Goal: Task Accomplishment & Management: Manage account settings

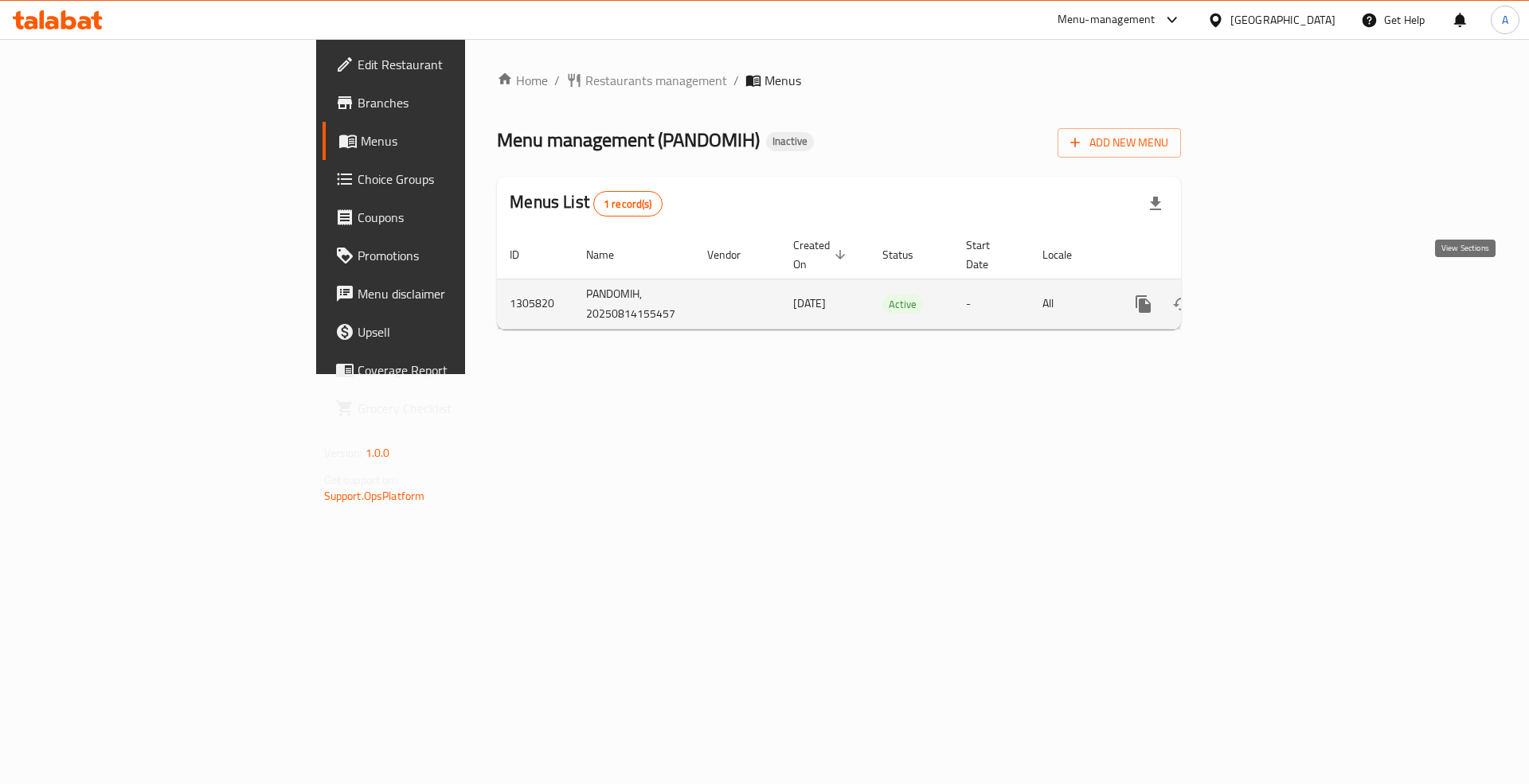
click at [1267, 294] on icon "enhanced table" at bounding box center [1258, 304] width 19 height 19
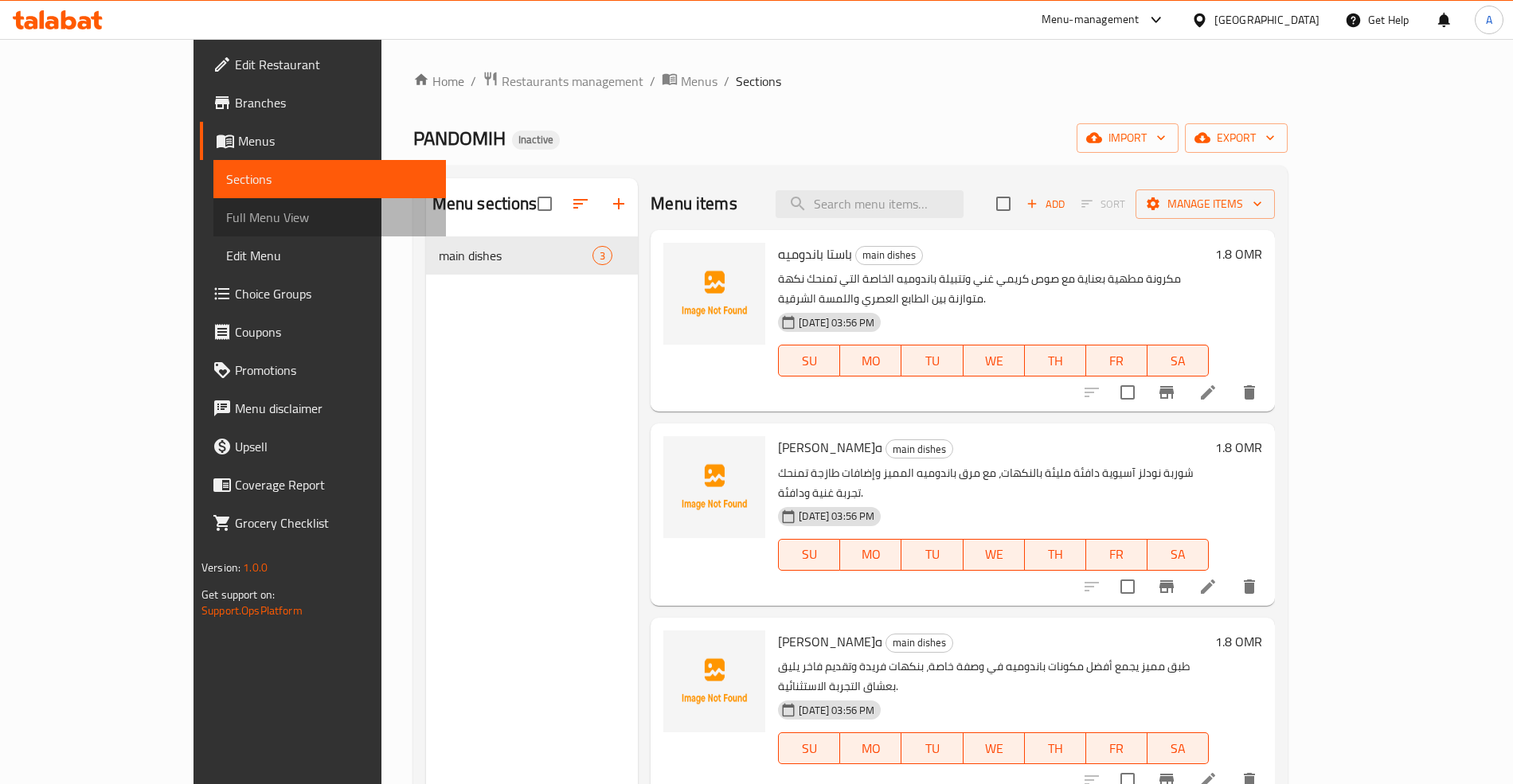
click at [226, 215] on span "Full Menu View" at bounding box center [329, 217] width 207 height 19
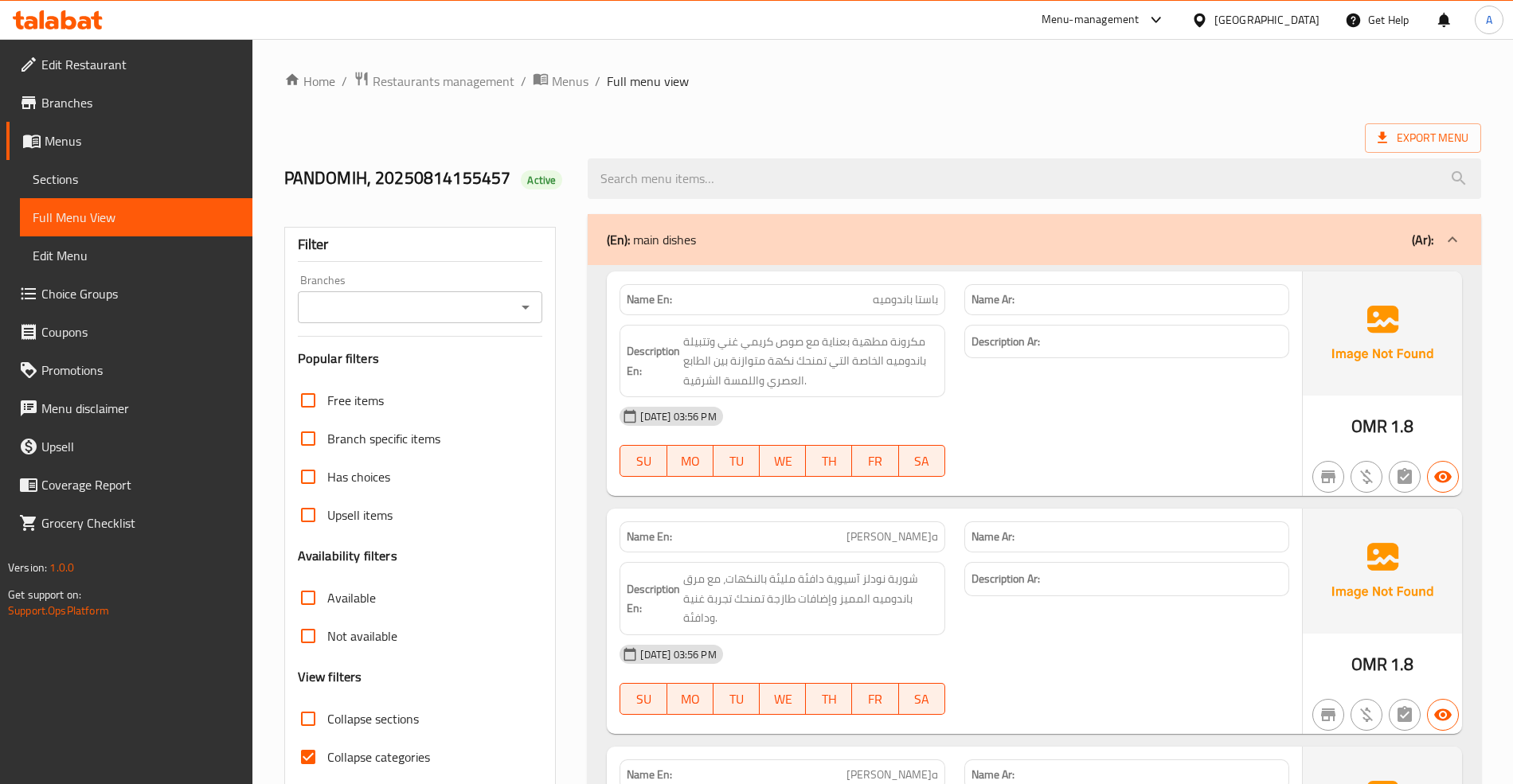
click at [71, 176] on span "Sections" at bounding box center [136, 179] width 207 height 19
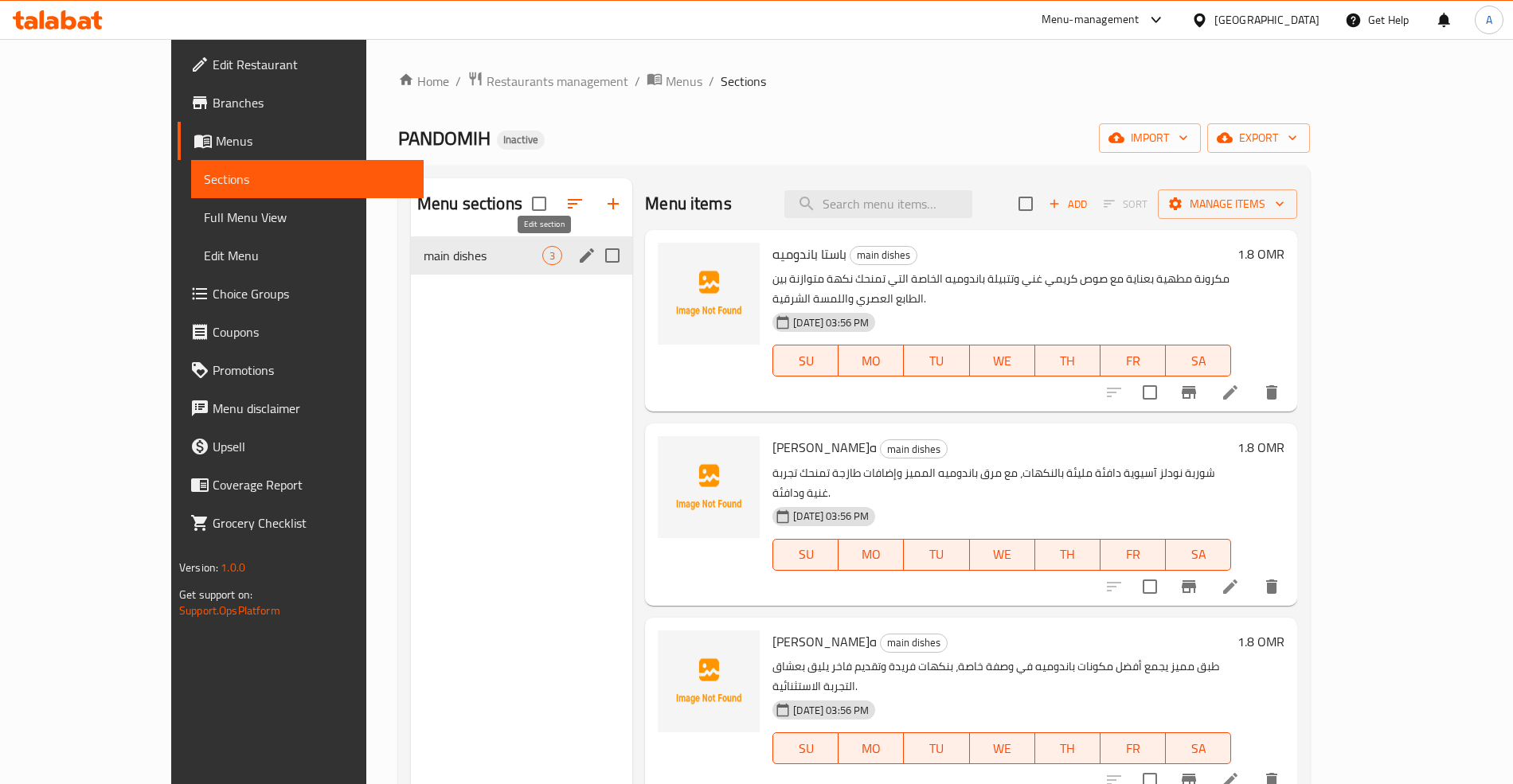
click at [577, 261] on icon "edit" at bounding box center [587, 256] width 19 height 19
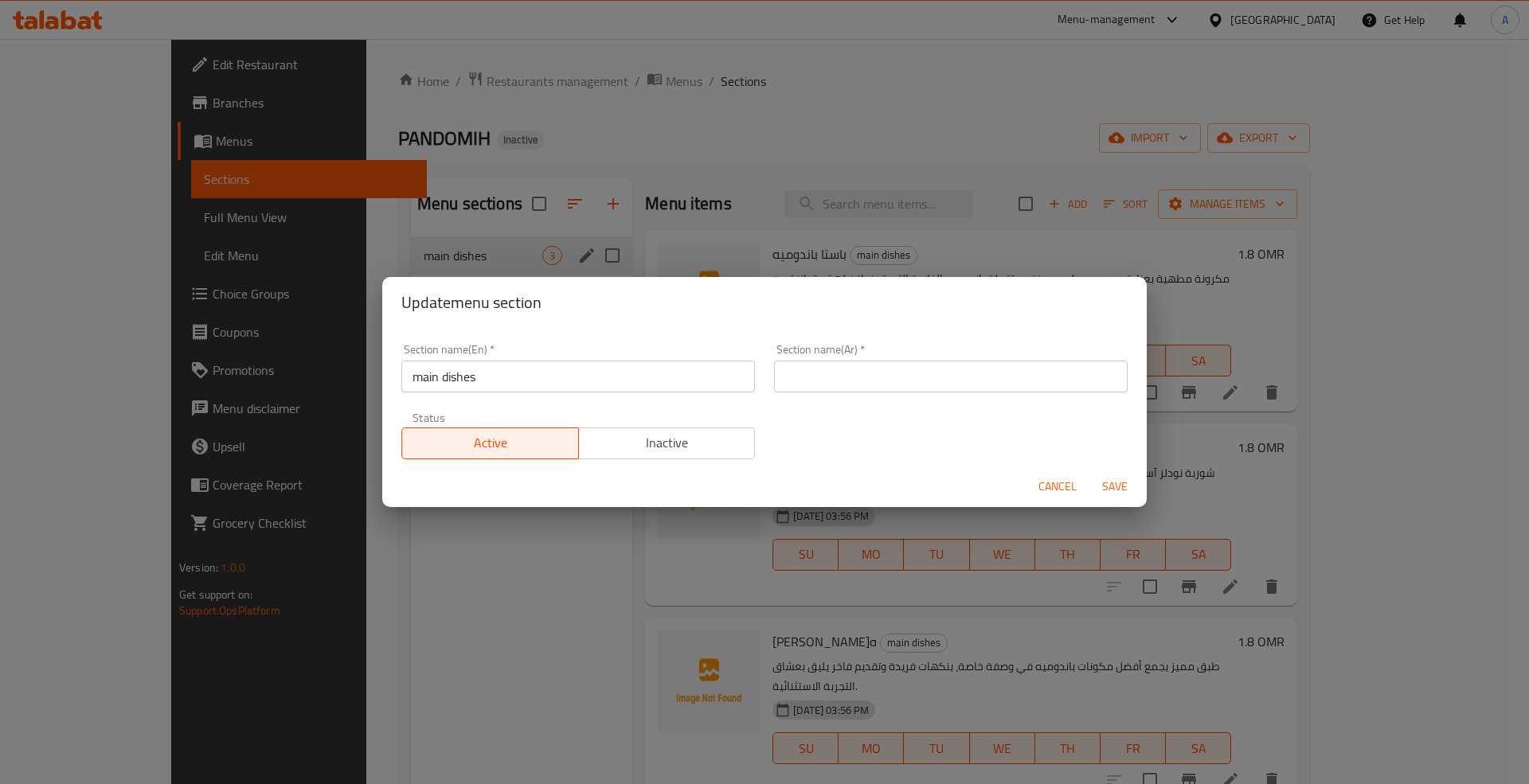
click at [838, 372] on input "text" at bounding box center [950, 376] width 353 height 32
paste input "الأطباق الرئيسية"
type input "الأطباق الرئيسية"
click at [827, 441] on div "Section name(En)   * main dishes Section name(En) * Section name(Ar)   * الأطبا…" at bounding box center [764, 402] width 745 height 135
click at [1106, 477] on span "Save" at bounding box center [1115, 487] width 38 height 20
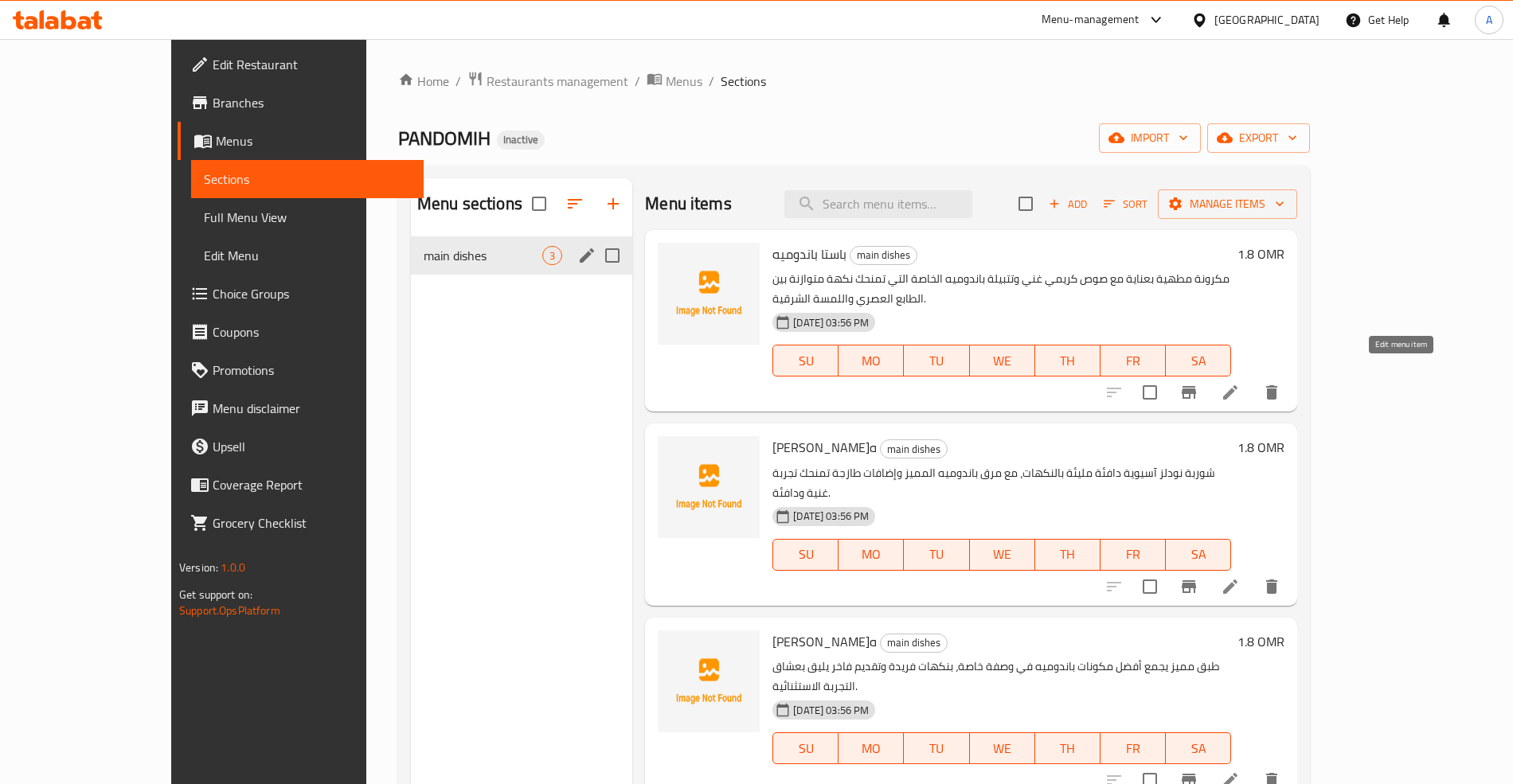
click at [1240, 383] on icon at bounding box center [1230, 392] width 19 height 19
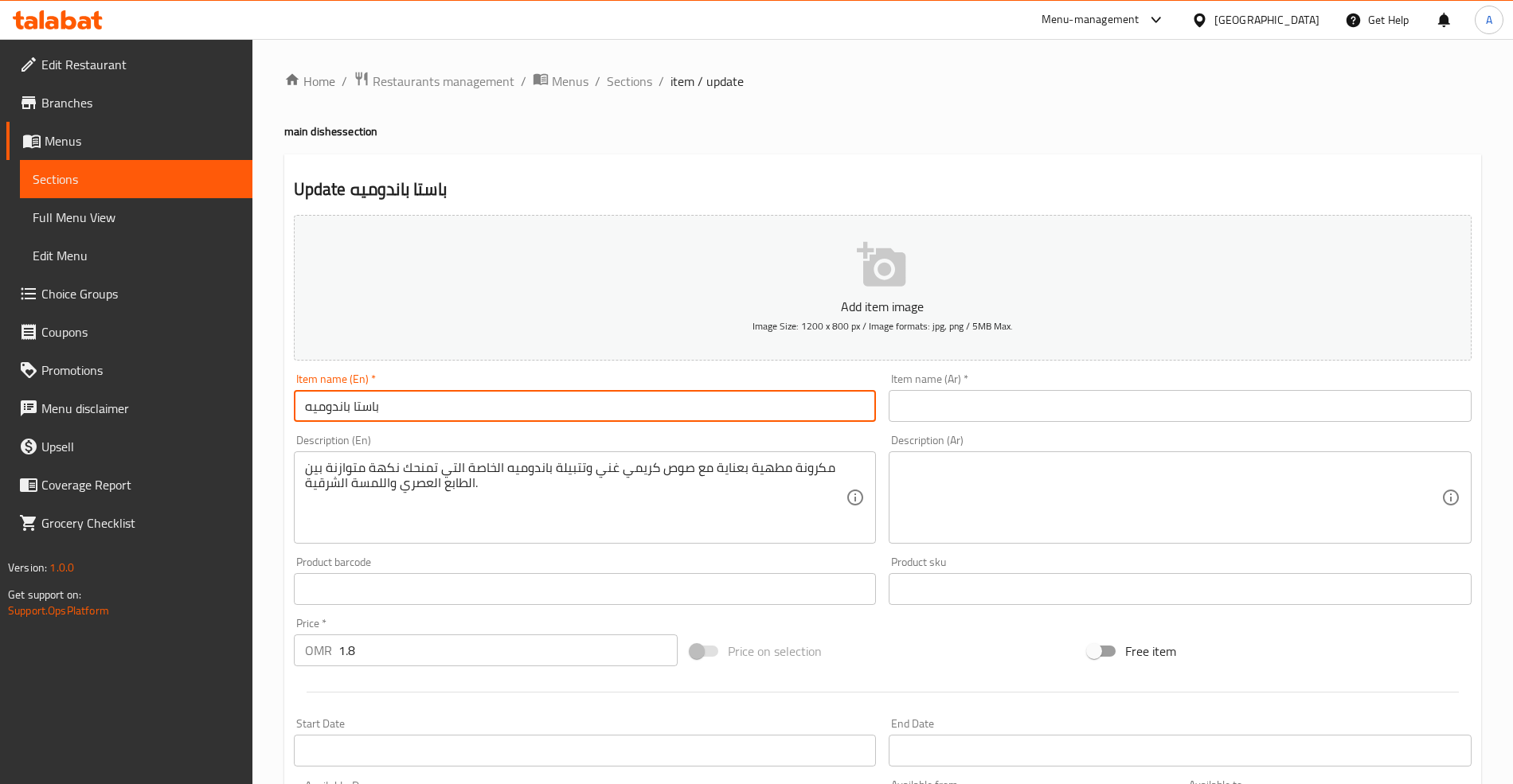
drag, startPoint x: 284, startPoint y: 411, endPoint x: 186, endPoint y: 413, distance: 98.0
click at [186, 413] on div "Edit Restaurant Branches Menus Sections Full Menu View Edit Menu Choice Groups …" at bounding box center [756, 582] width 1513 height 1086
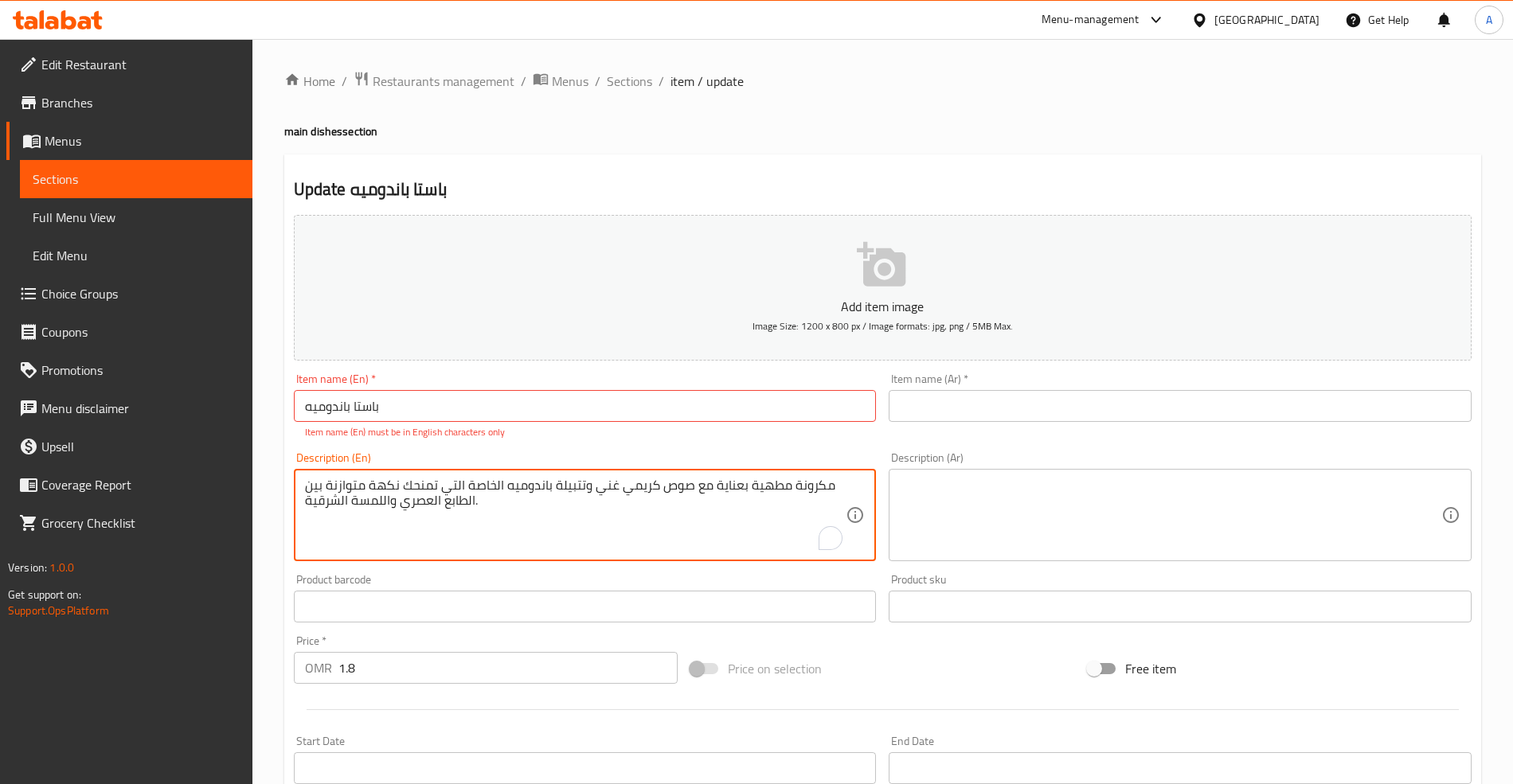
click at [430, 497] on textarea "مكرونة مطهية بعناية مع صوص كريمي غني وتتبيلة باندوميه الخاصة التي تمنحك نكهة مت…" at bounding box center [576, 515] width 542 height 76
paste textarea "Carefully cooked pasta with a rich creamy sauce and Bandomih's special seasonin…"
type textarea "Carefully cooked pasta with a rich creamy sauce and Bandomih's special seasonin…"
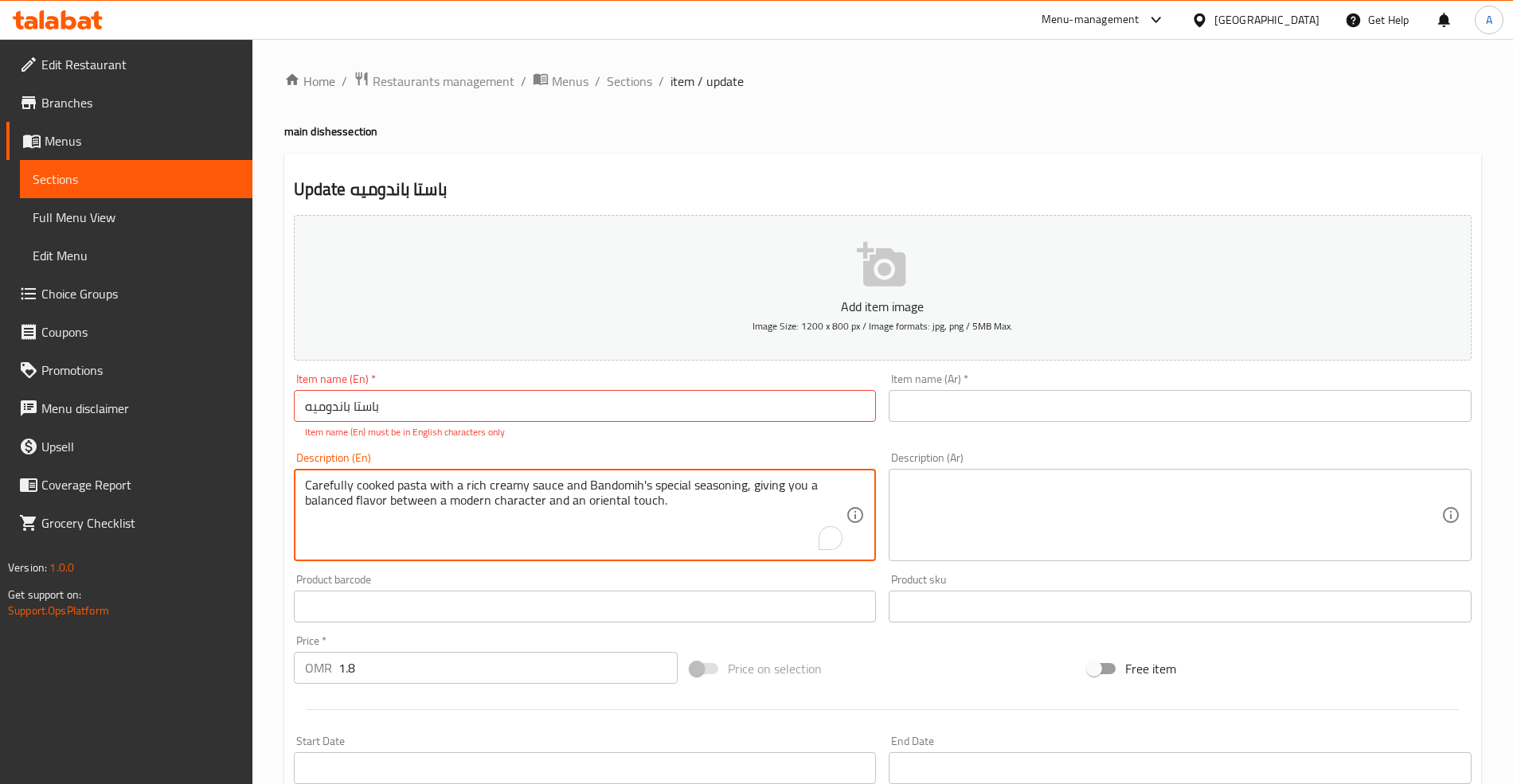
click at [946, 519] on textarea at bounding box center [1170, 515] width 542 height 76
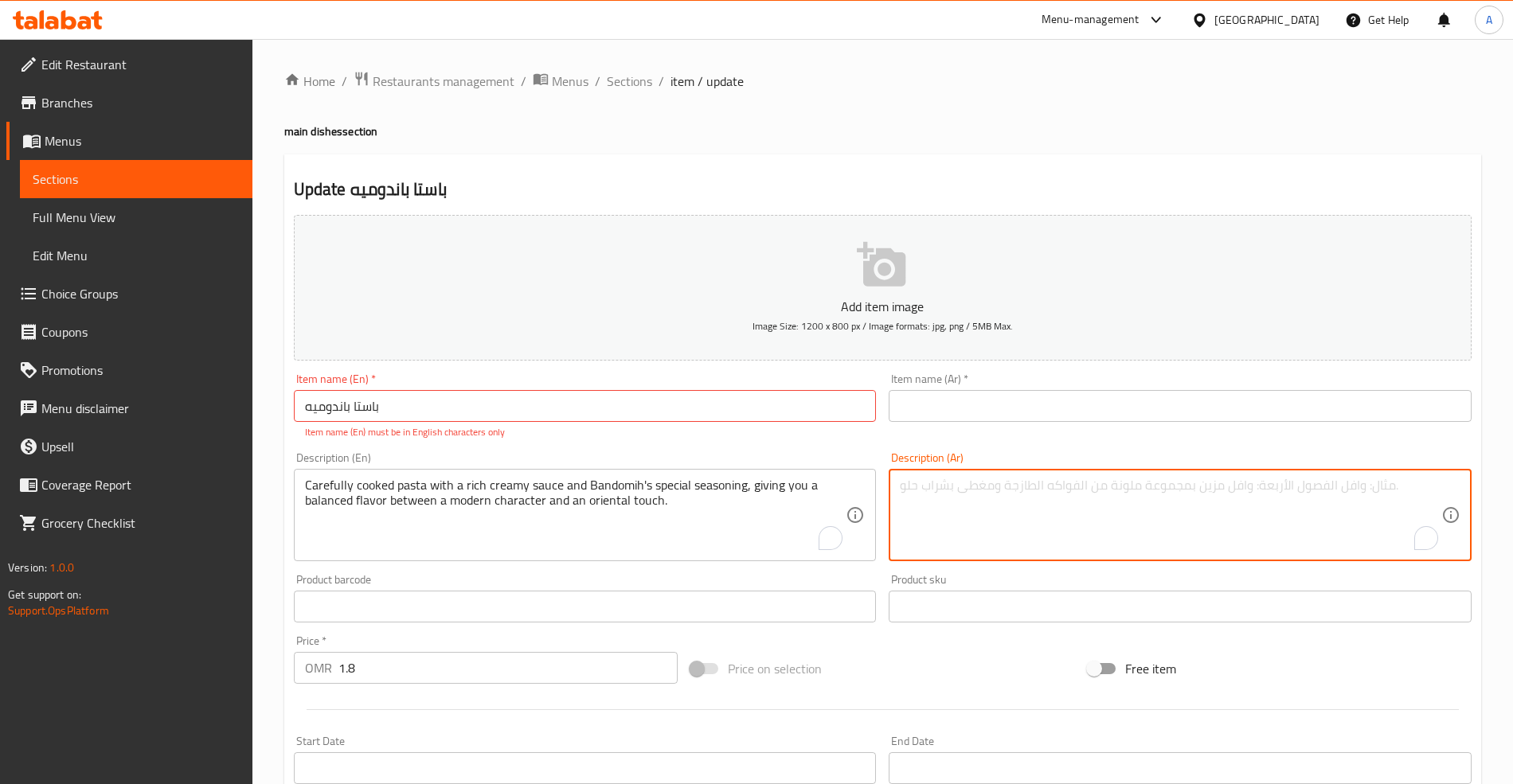
paste textarea "مكرونة مطهية بعناية مع صوص كريمي غني وتتبيلة باندوميه الخاصة التي تمنحك نكهة مت…"
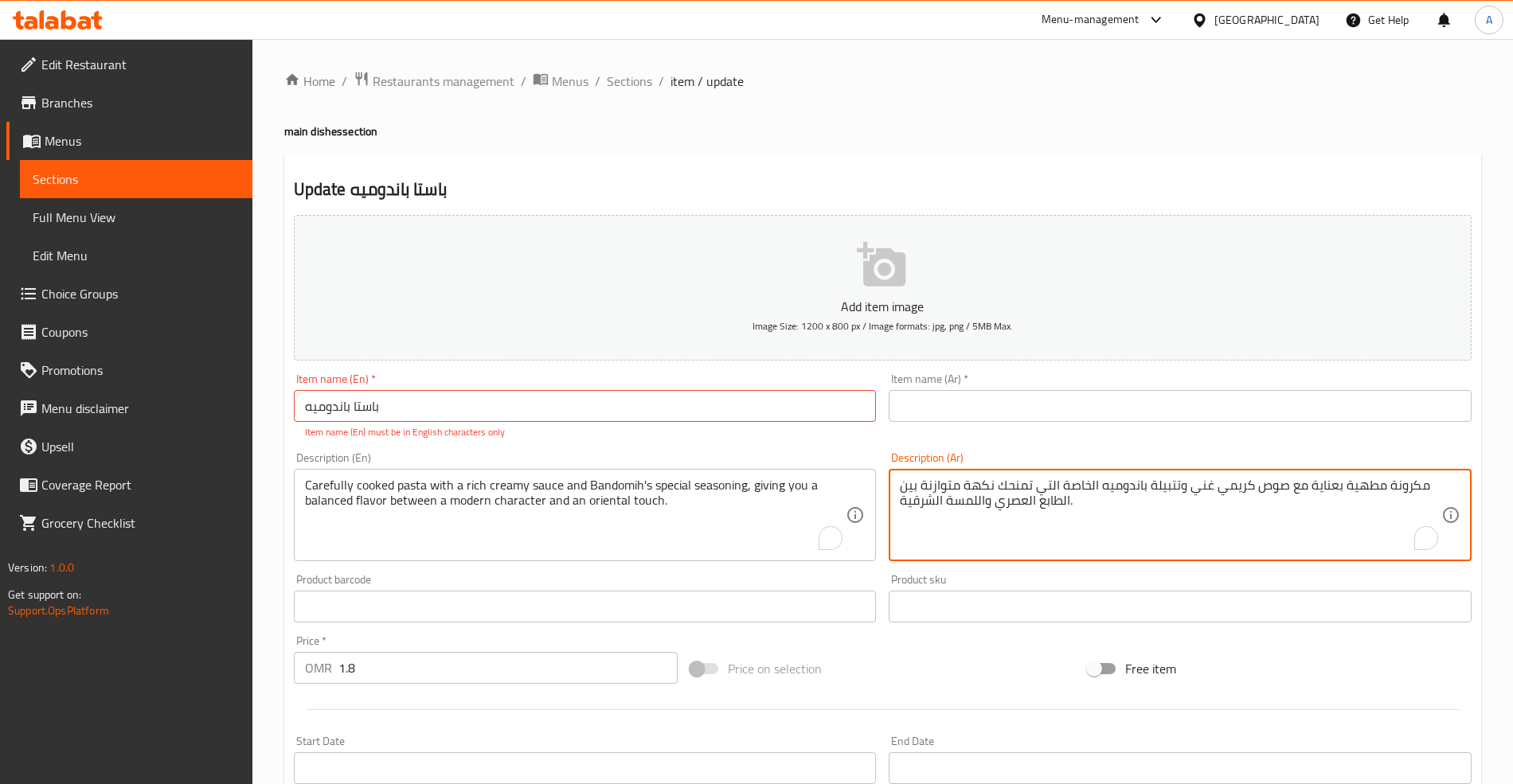
type textarea "مكرونة مطهية بعناية مع صوص كريمي غني وتتبيلة باندوميه الخاصة التي تمنحك نكهة مت…"
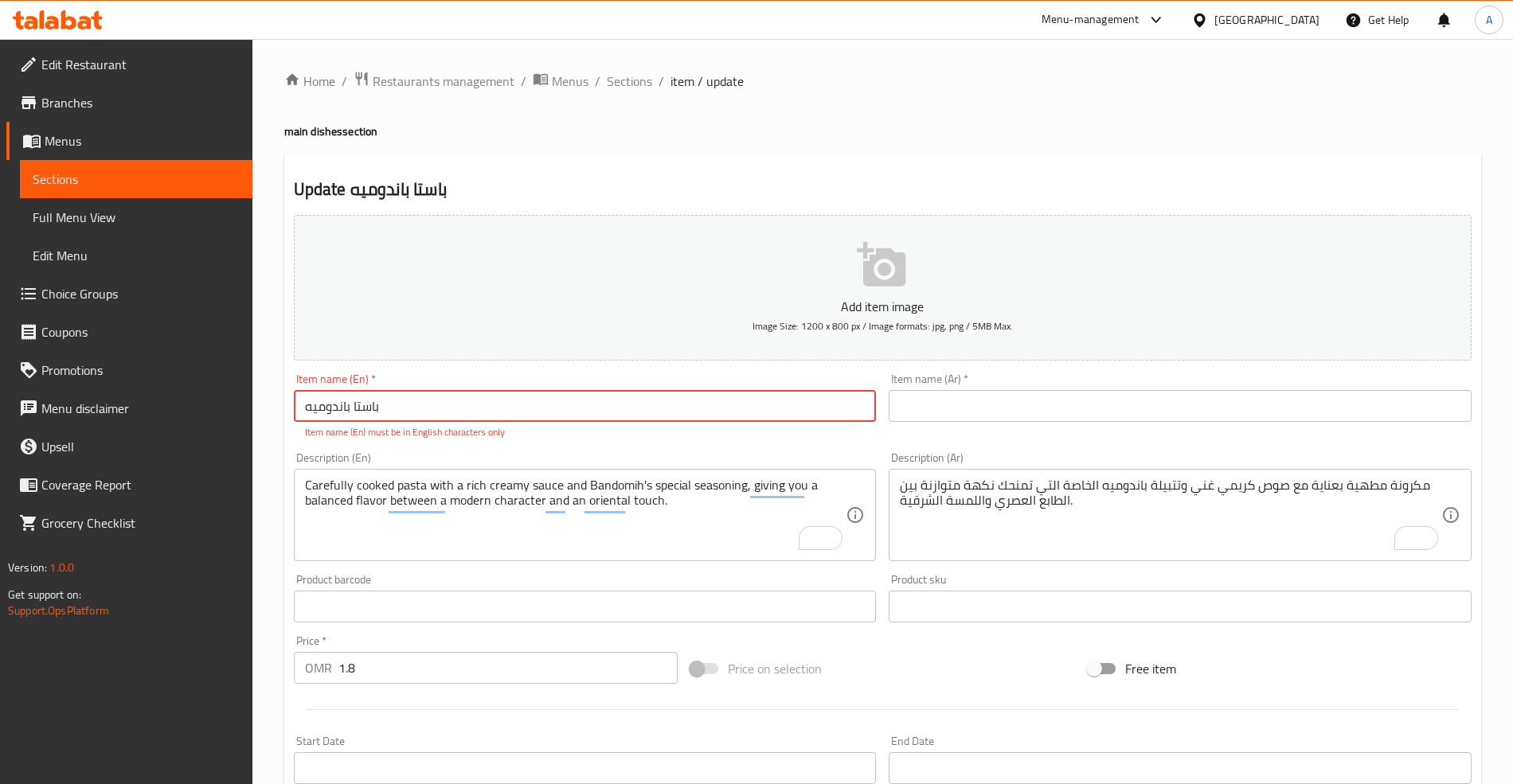
click at [390, 411] on input "باستا باندوميه" at bounding box center [585, 405] width 583 height 32
paste input "Pasta Bandomih"
type input "Pasta Bandomih"
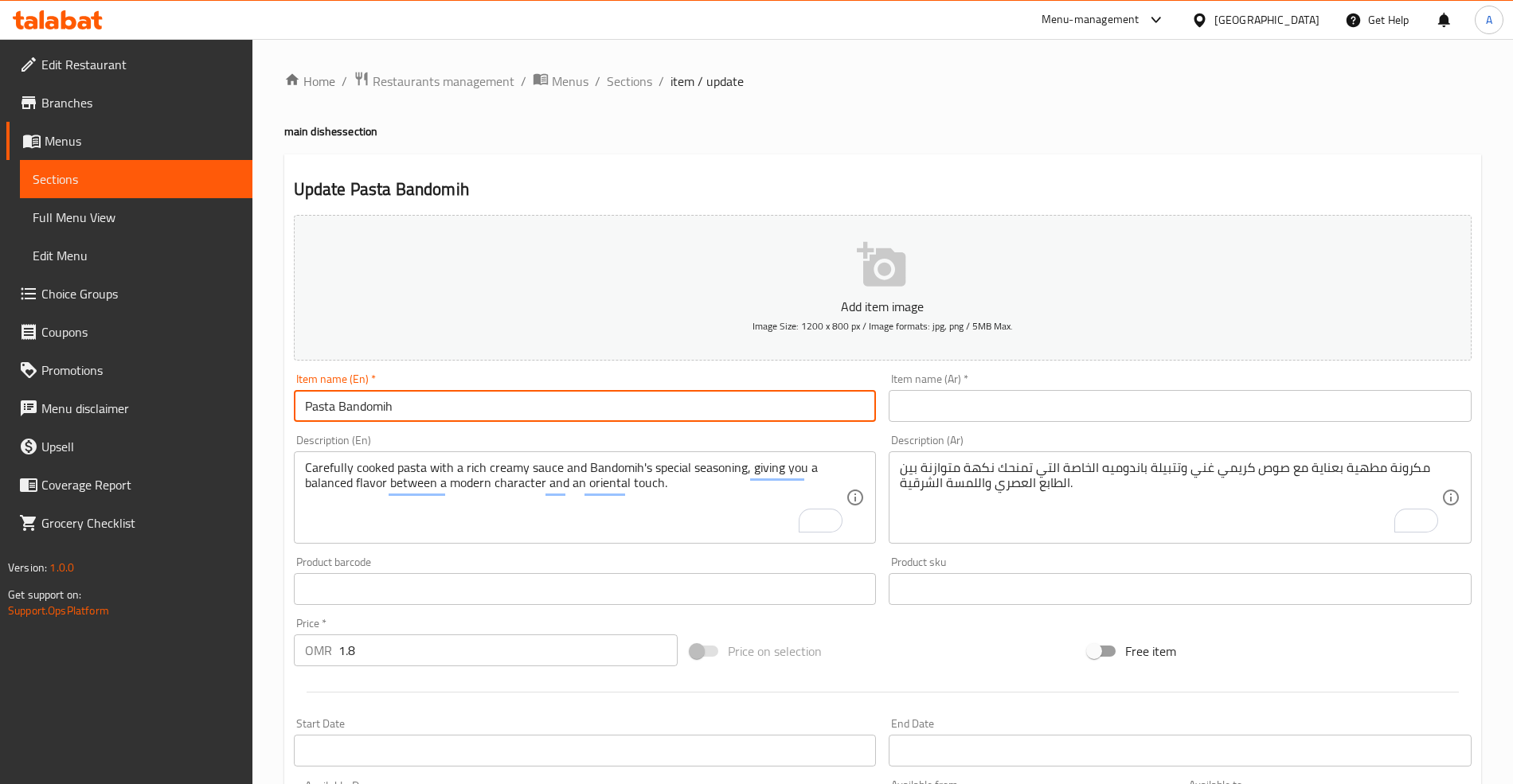
click at [1058, 398] on input "text" at bounding box center [1180, 405] width 583 height 32
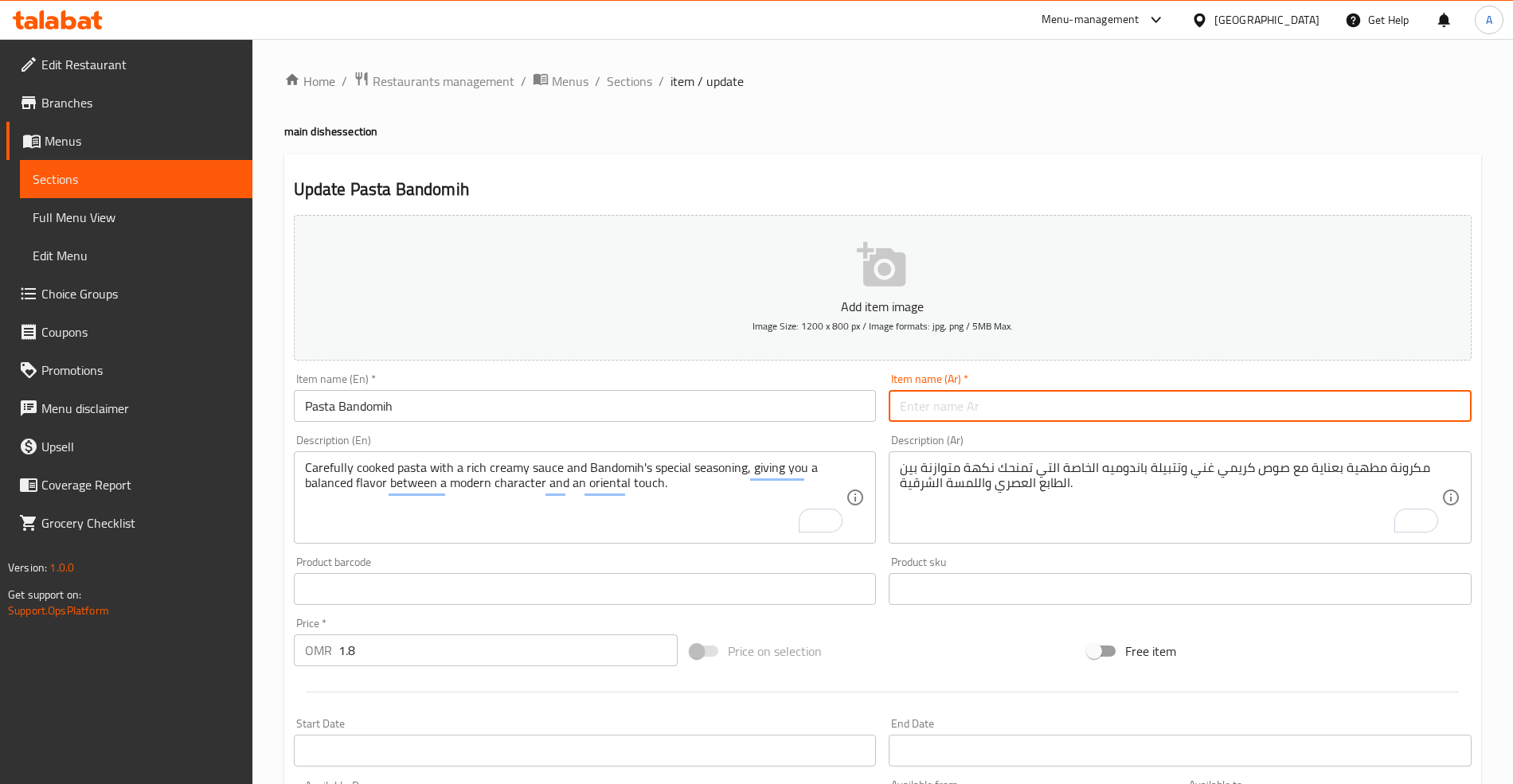
paste input "باستا باندوميه"
type input "باستا باندوميه"
click at [893, 367] on div "Item name (Ar)   * باستا باندوميه Item name (Ar) *" at bounding box center [1180, 397] width 596 height 62
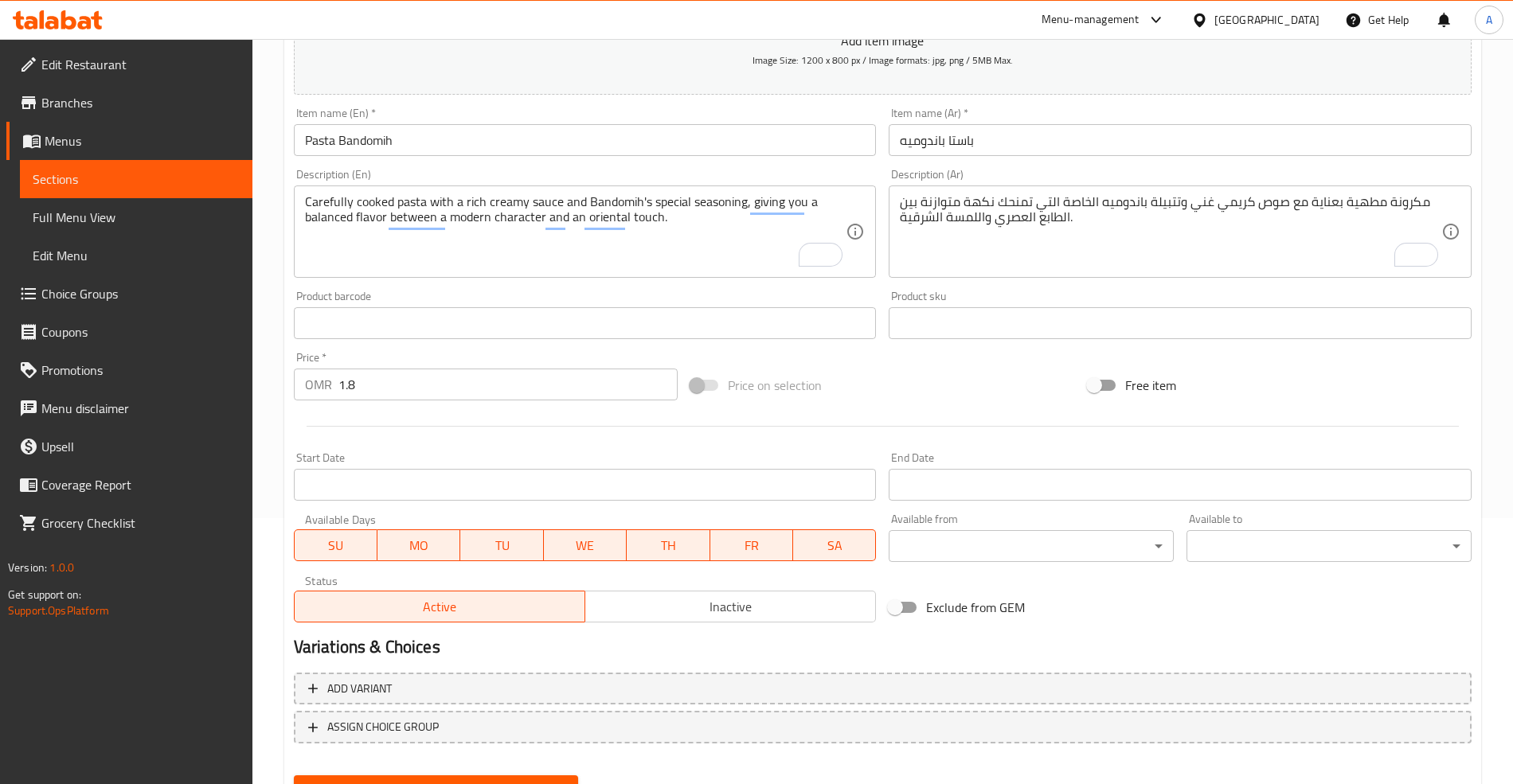
scroll to position [339, 0]
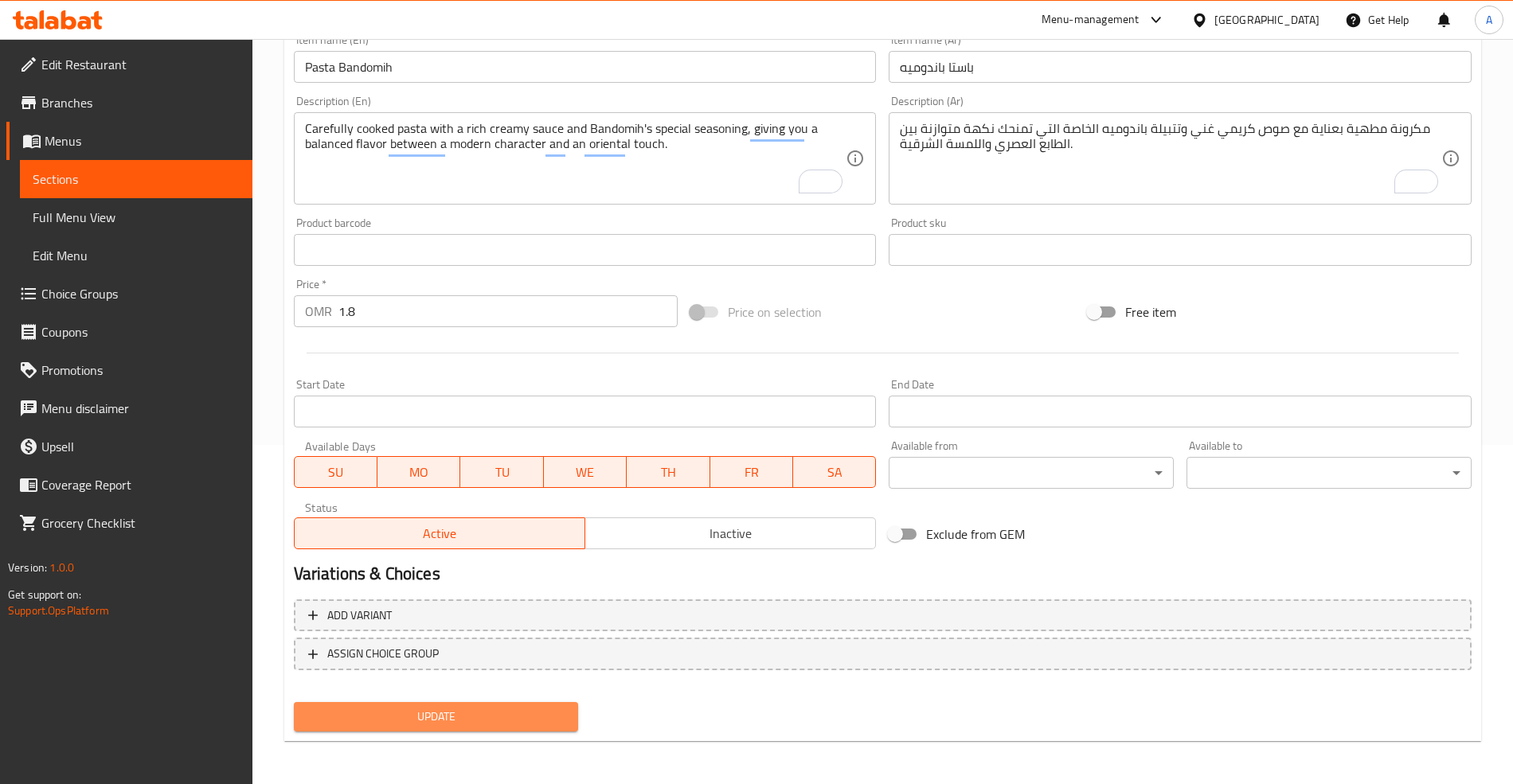
click at [392, 712] on span "Update" at bounding box center [437, 717] width 260 height 20
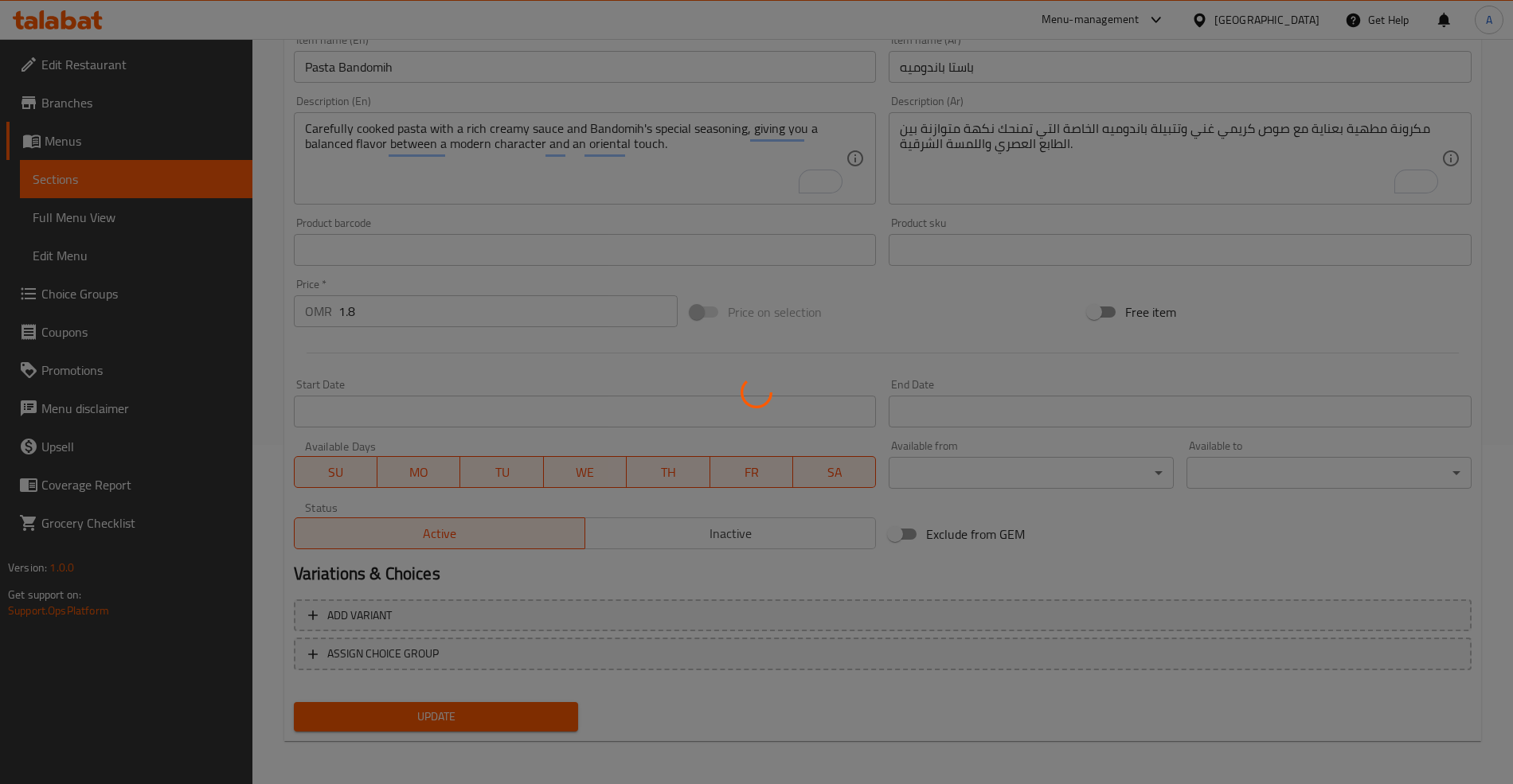
scroll to position [0, 0]
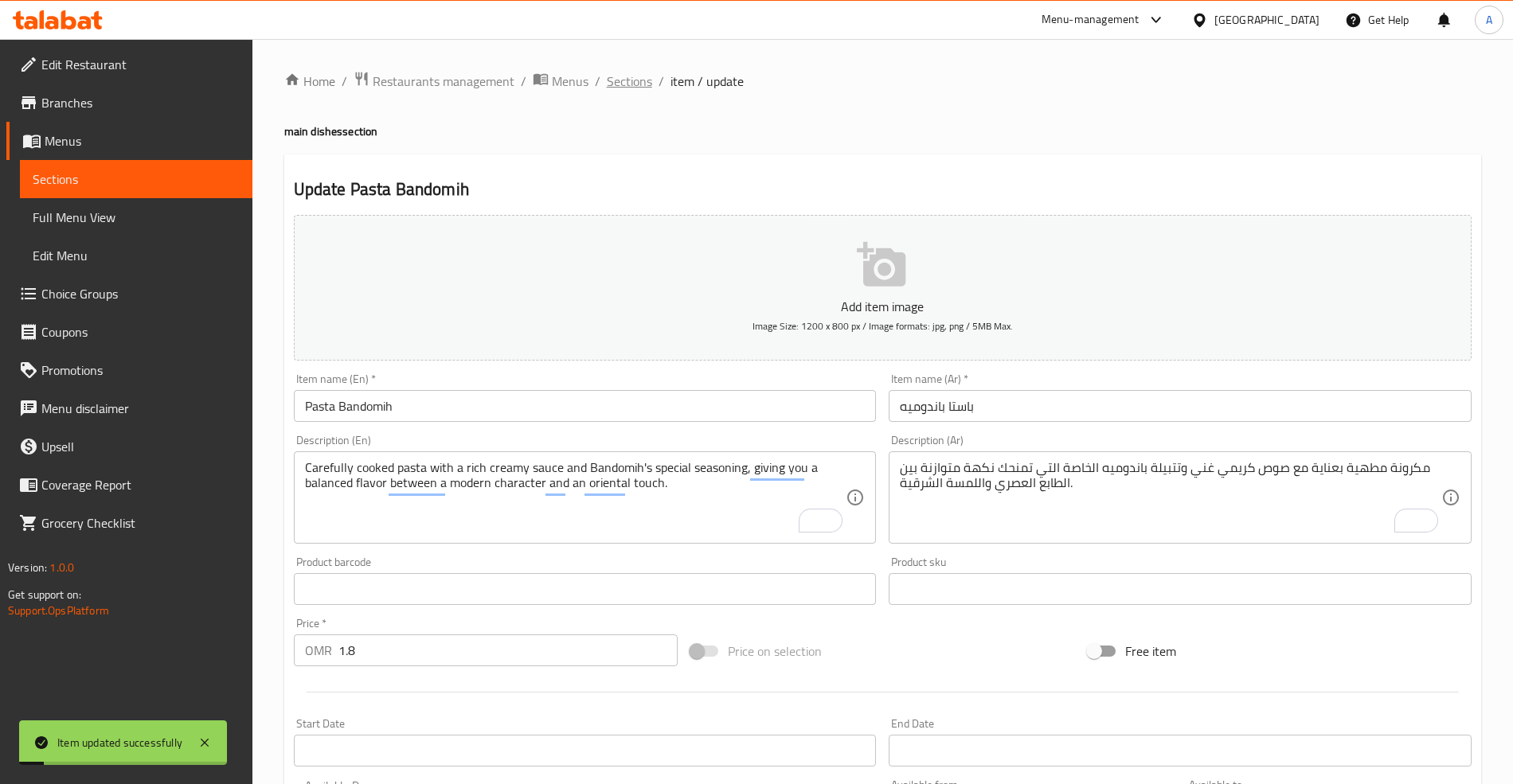
click at [623, 73] on span "Sections" at bounding box center [628, 81] width 45 height 19
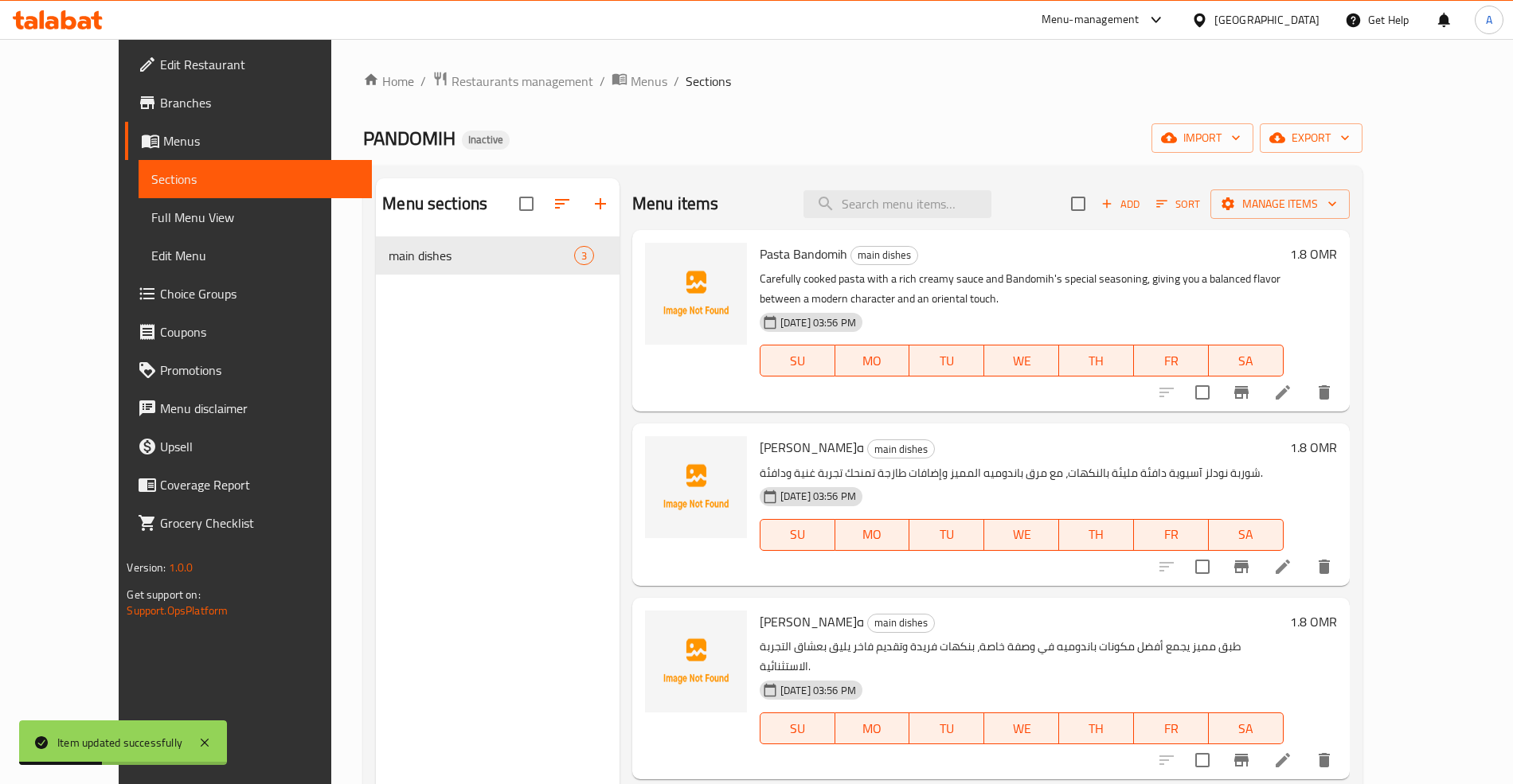
click at [1305, 565] on li at bounding box center [1283, 567] width 44 height 29
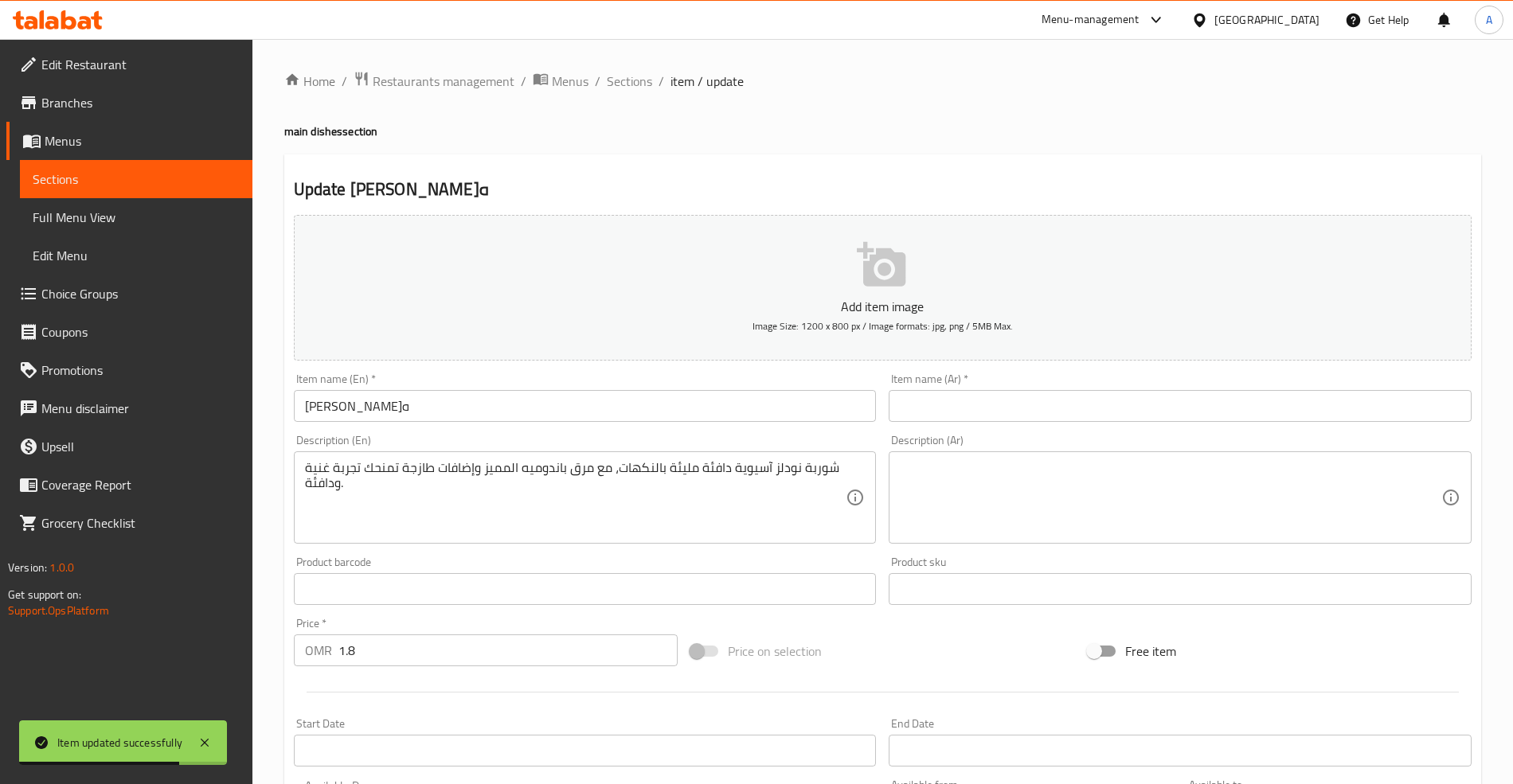
click at [395, 415] on input "[PERSON_NAME]ه" at bounding box center [585, 405] width 583 height 32
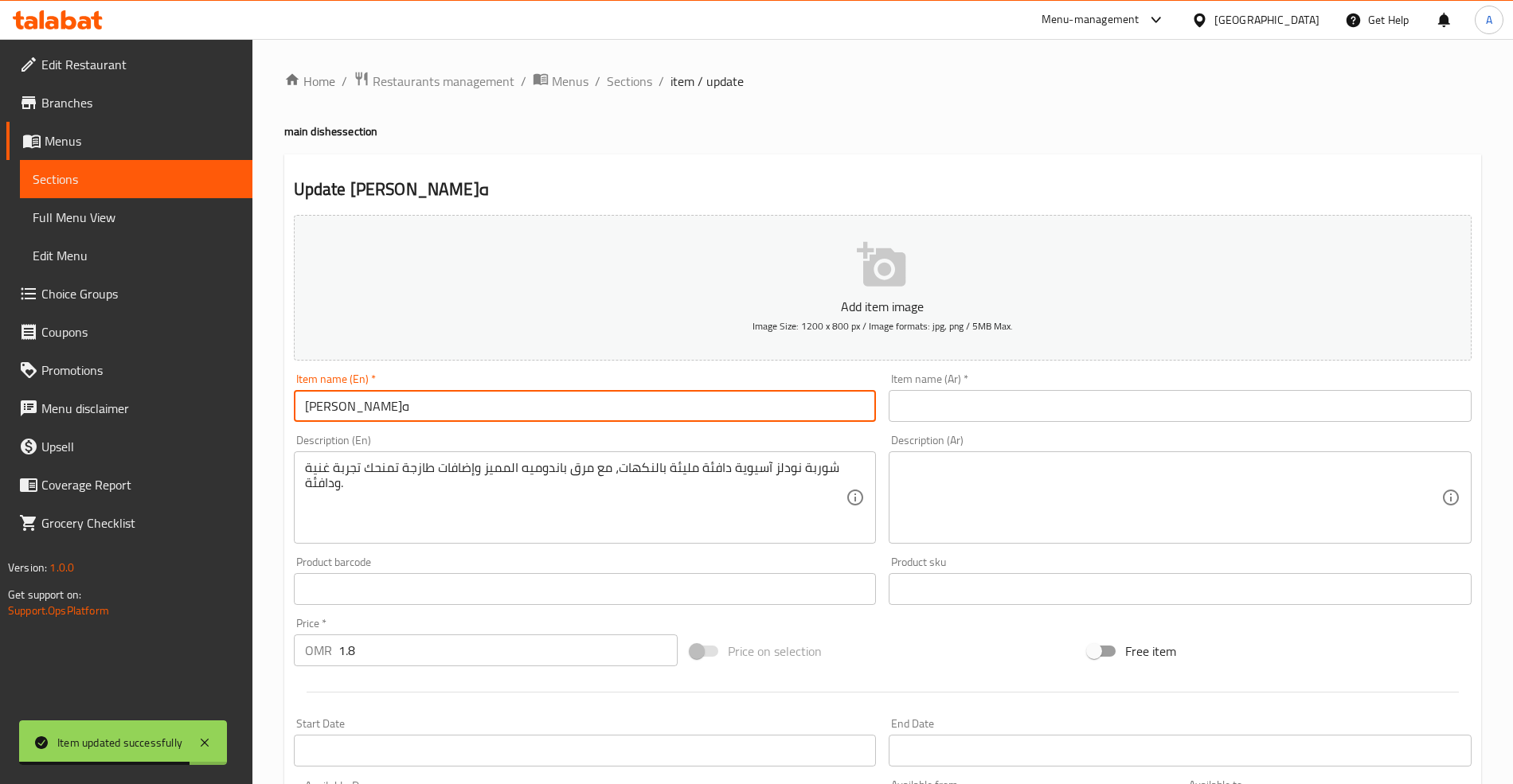
drag, startPoint x: 395, startPoint y: 415, endPoint x: 173, endPoint y: 416, distance: 222.0
click at [141, 414] on div "Edit Restaurant Branches Menus Sections Full Menu View Edit Menu Choice Groups …" at bounding box center [756, 582] width 1513 height 1086
paste input "[PERSON_NAME]"
click at [339, 414] on input "[PERSON_NAME]" at bounding box center [585, 405] width 583 height 32
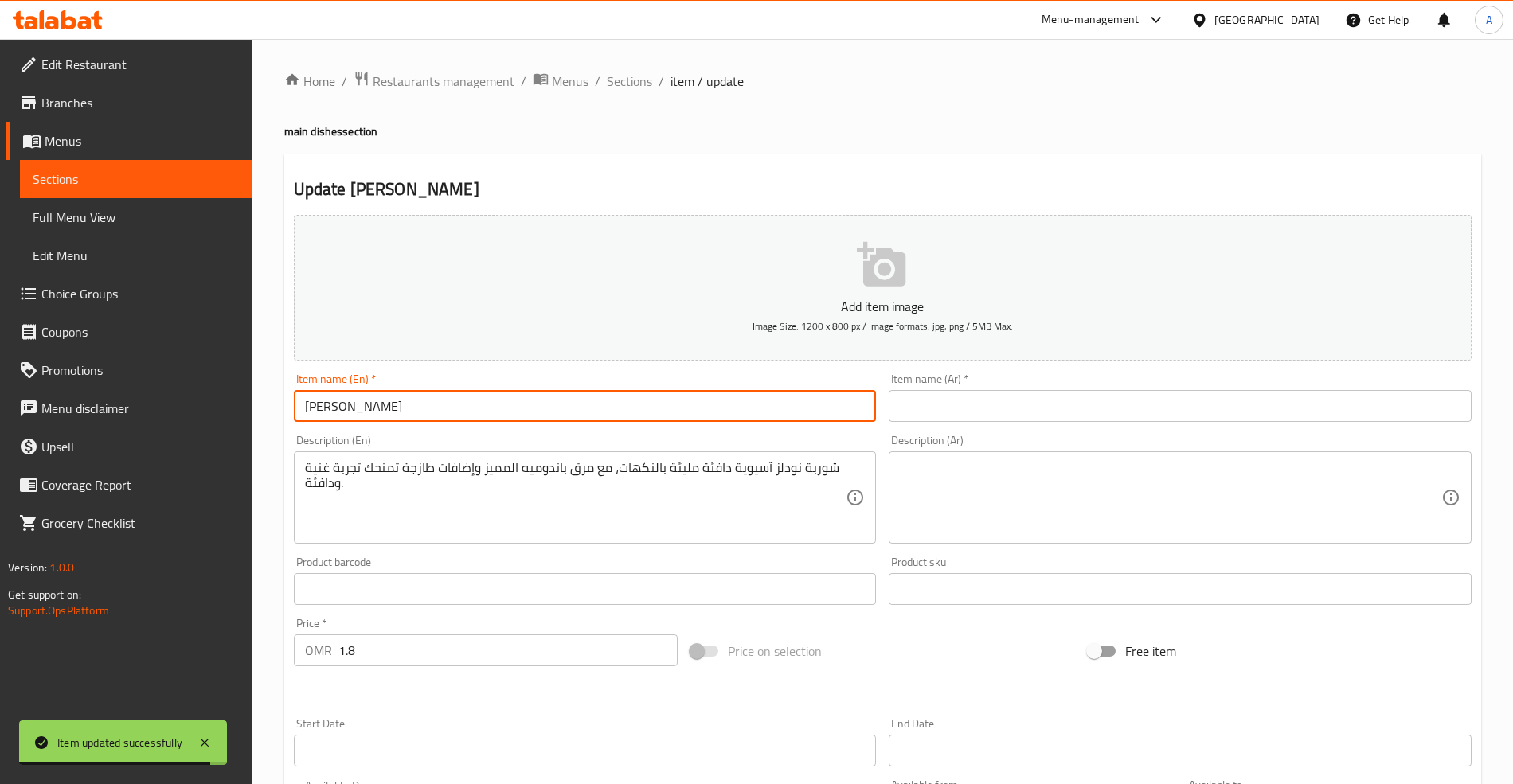
click at [339, 414] on input "[PERSON_NAME]" at bounding box center [585, 405] width 583 height 32
paste input "text"
type input "[PERSON_NAME]"
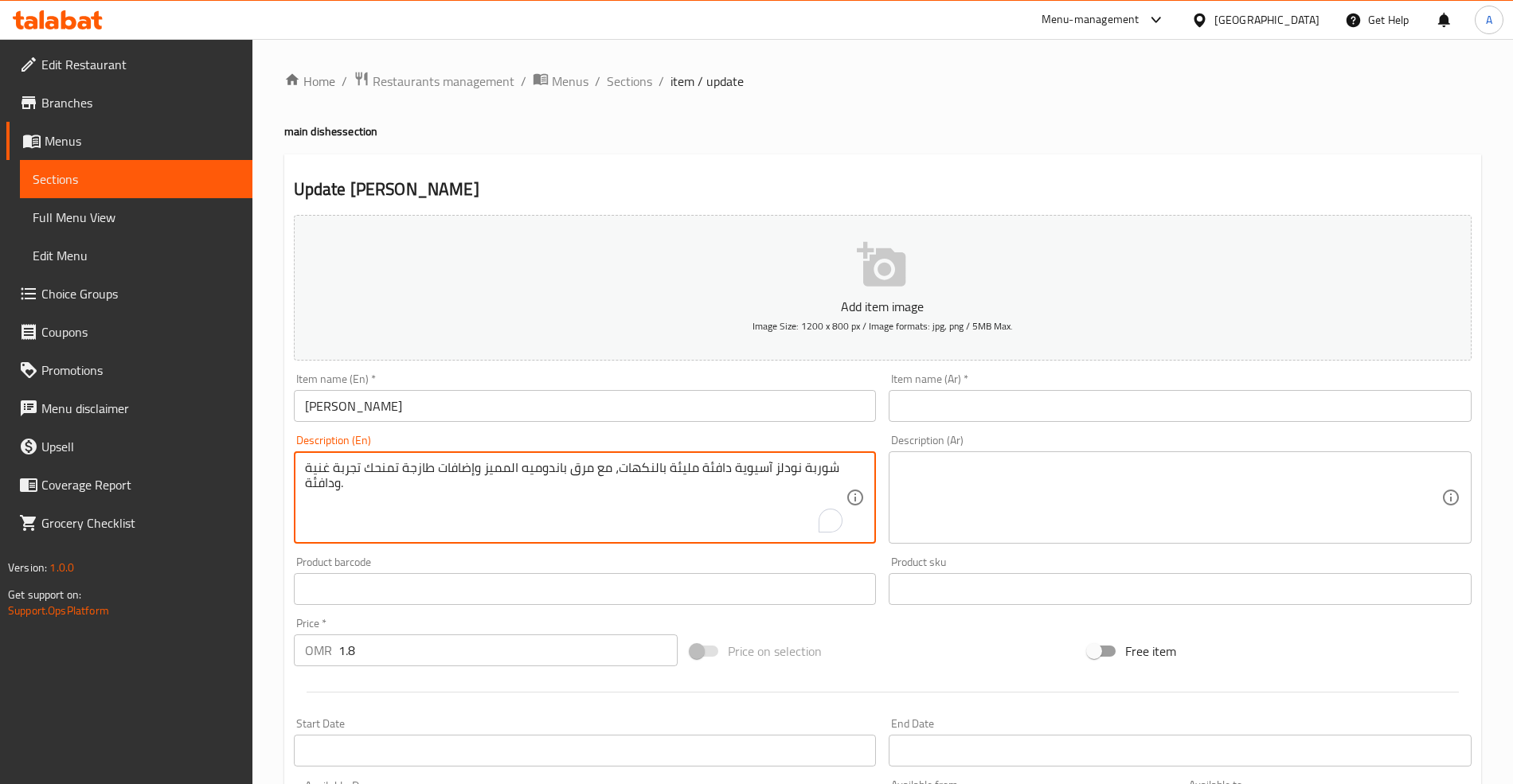
click at [424, 482] on textarea "شوربة نودلز آسيوية دافئة مليئة بالنكهات، مع مرق باندوميه المميز وإضافات طازجة ت…" at bounding box center [576, 497] width 542 height 76
paste textarea "A warming Asian noodle soup full of flavor, with [PERSON_NAME]s signature broth…"
type textarea "A warming Asian noodle soup full of flavor, with [PERSON_NAME]s signature broth…"
click at [969, 510] on textarea at bounding box center [1170, 497] width 542 height 76
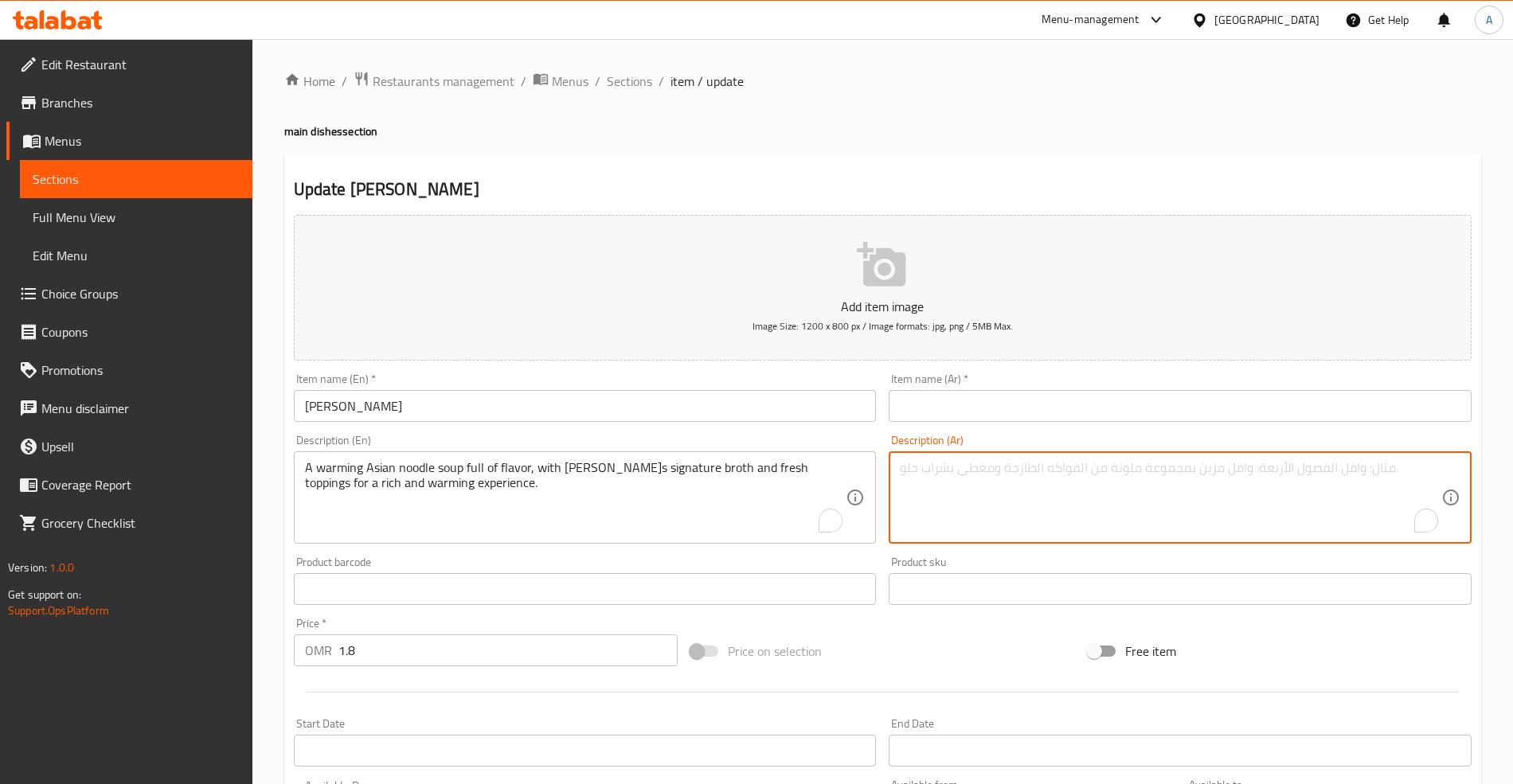
paste textarea "شوربة نودلز آسيوية دافئة مليئة بالنكهات، مع مرق باندوميه المميز وإضافات طازجة ت…"
type textarea "شوربة نودلز آسيوية دافئة مليئة بالنكهات، مع مرق باندوميه المميز وإضافات طازجة ت…"
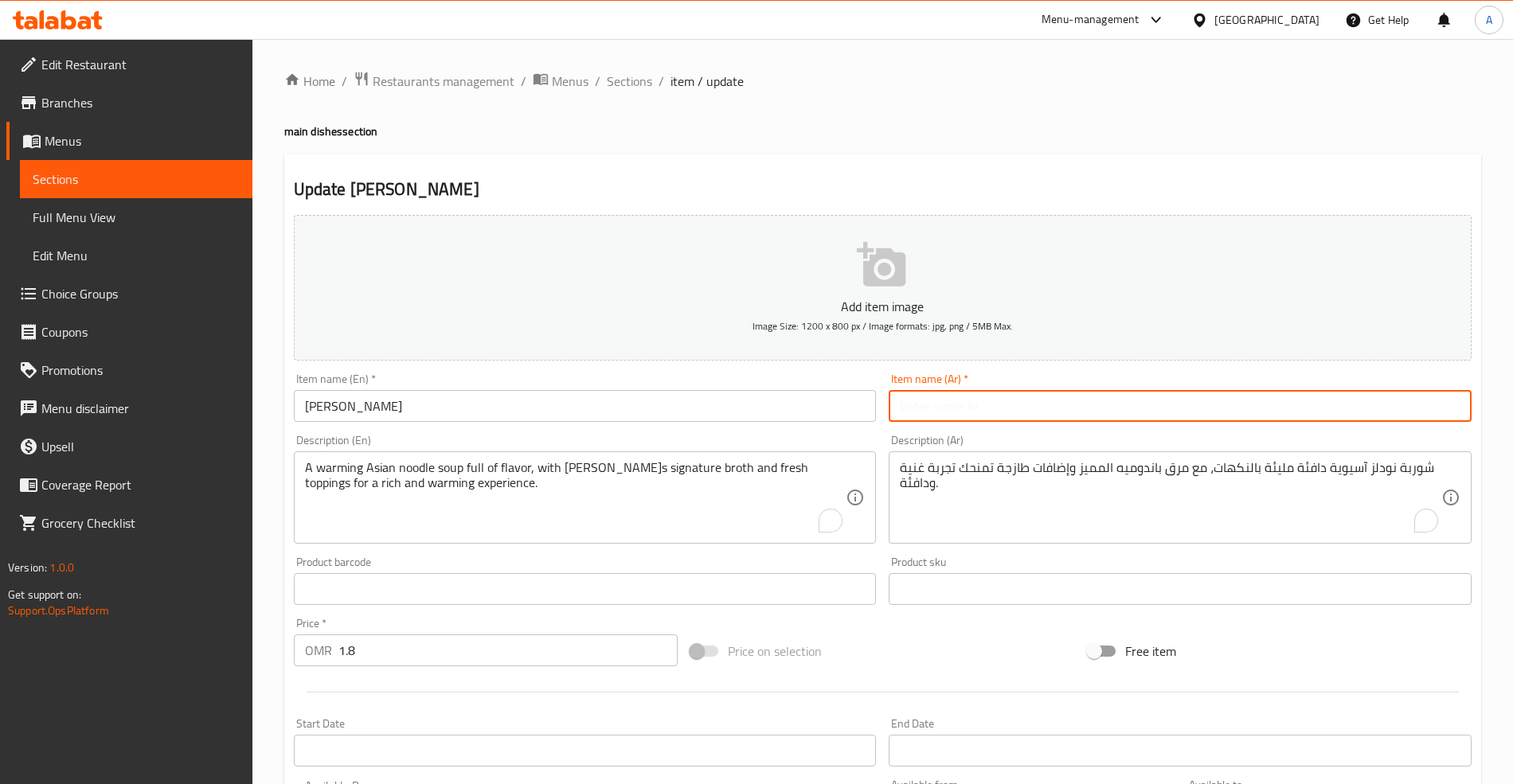
click at [1040, 411] on input "text" at bounding box center [1180, 405] width 583 height 32
paste input "[PERSON_NAME]ه"
type input "[PERSON_NAME]ه"
click at [772, 363] on div "Add item image Image Size: 1200 x 800 px / Image formats: jpg, png / 5MB Max." at bounding box center [883, 288] width 1191 height 159
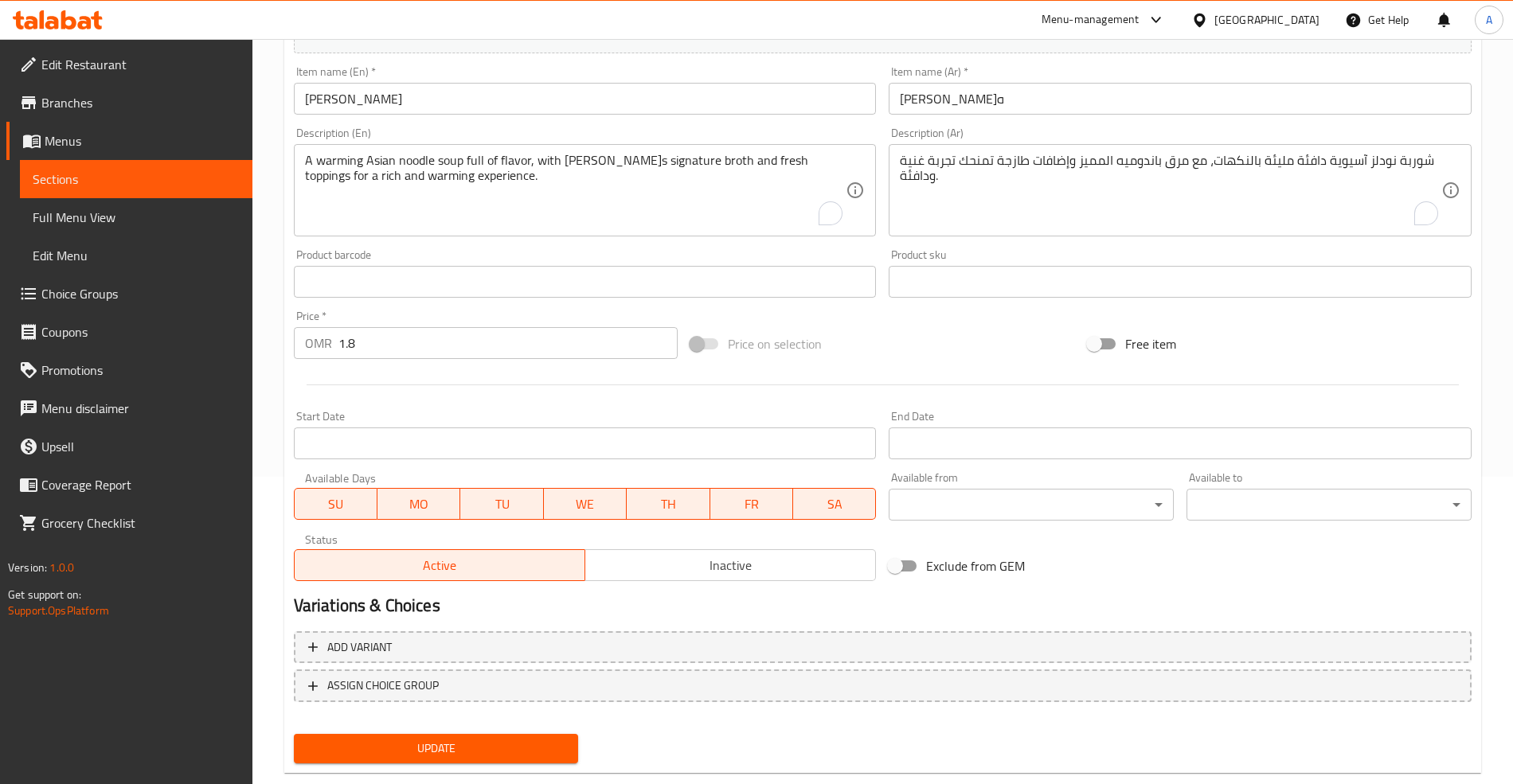
scroll to position [318, 0]
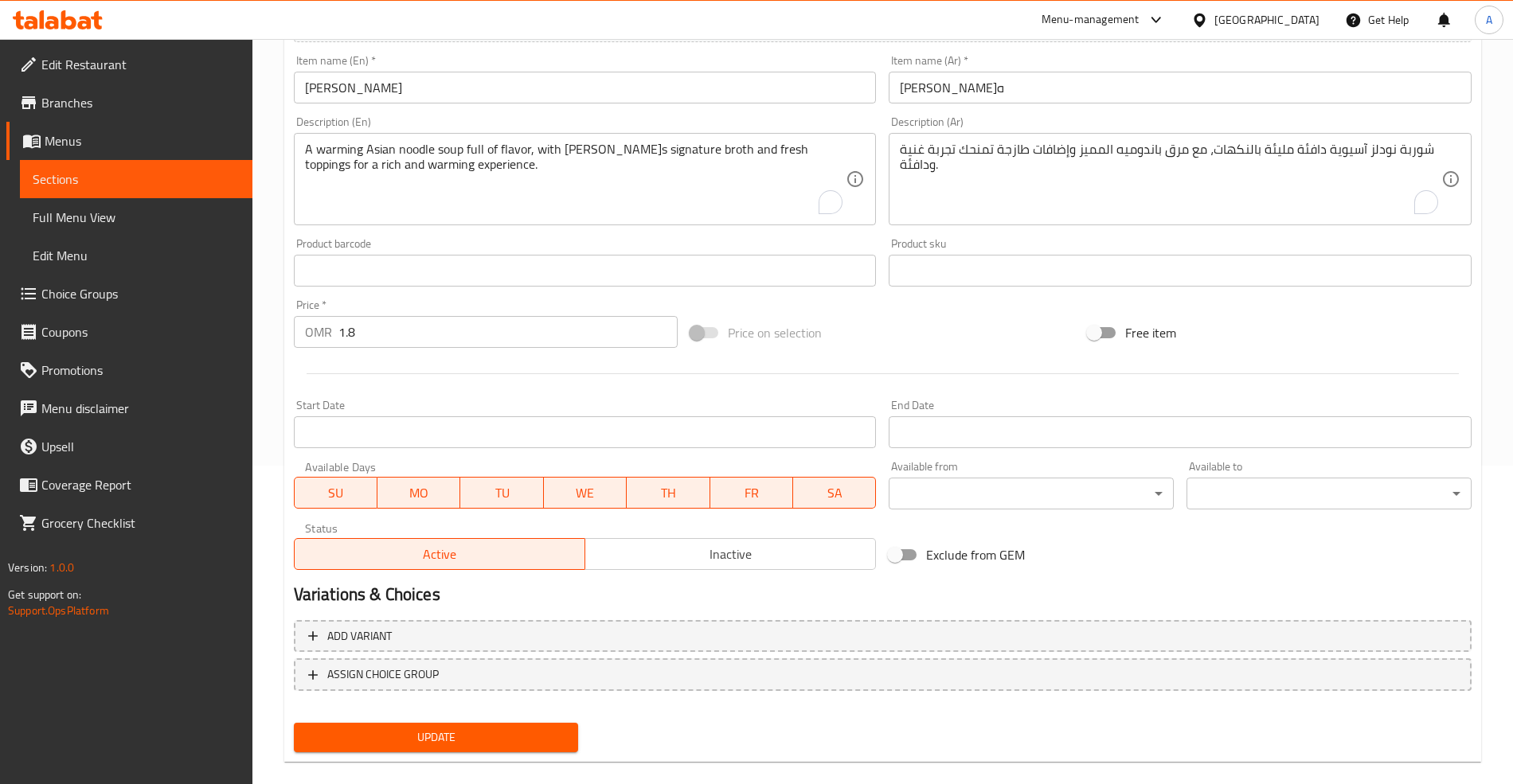
click at [444, 748] on button "Update" at bounding box center [436, 737] width 285 height 30
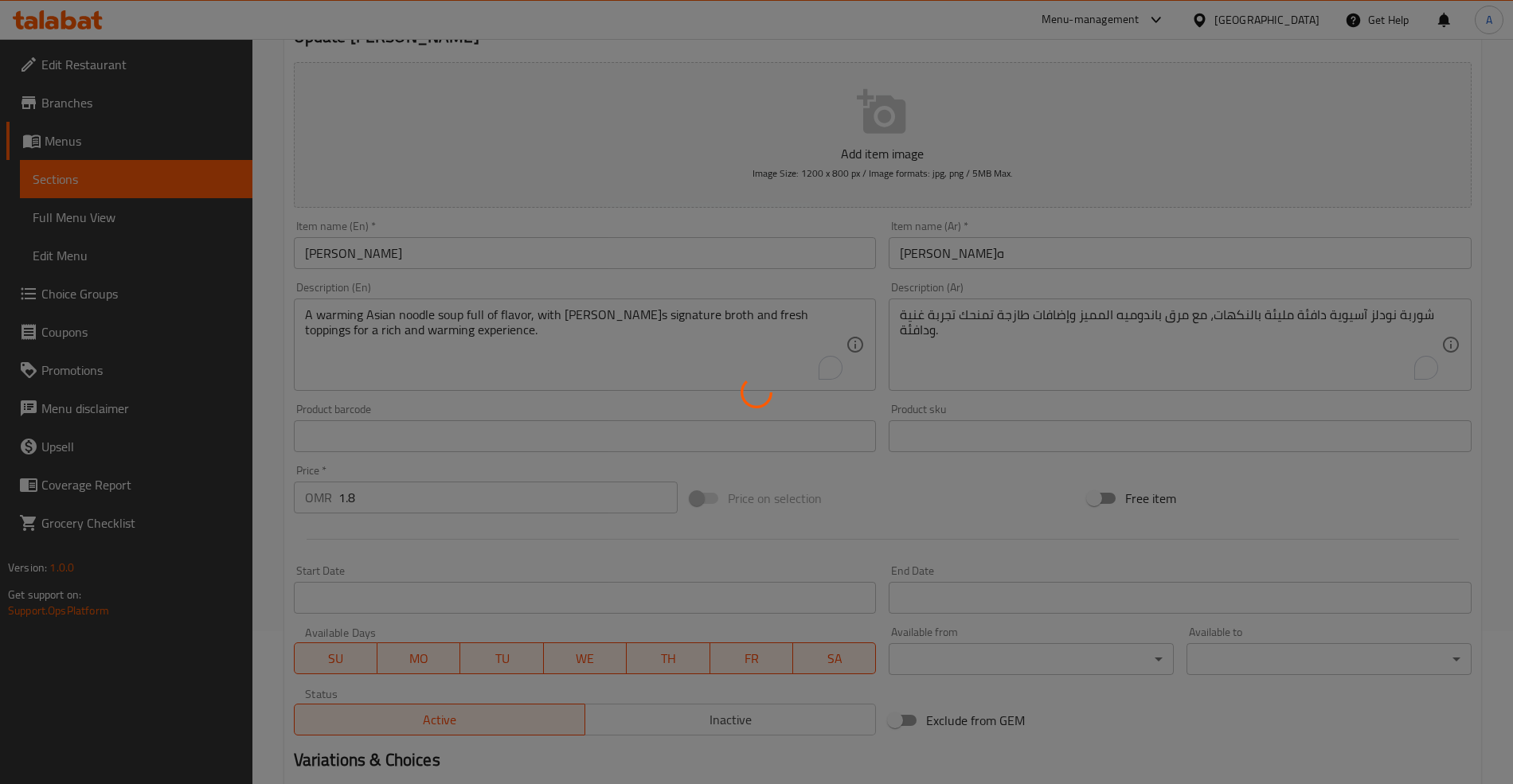
scroll to position [0, 0]
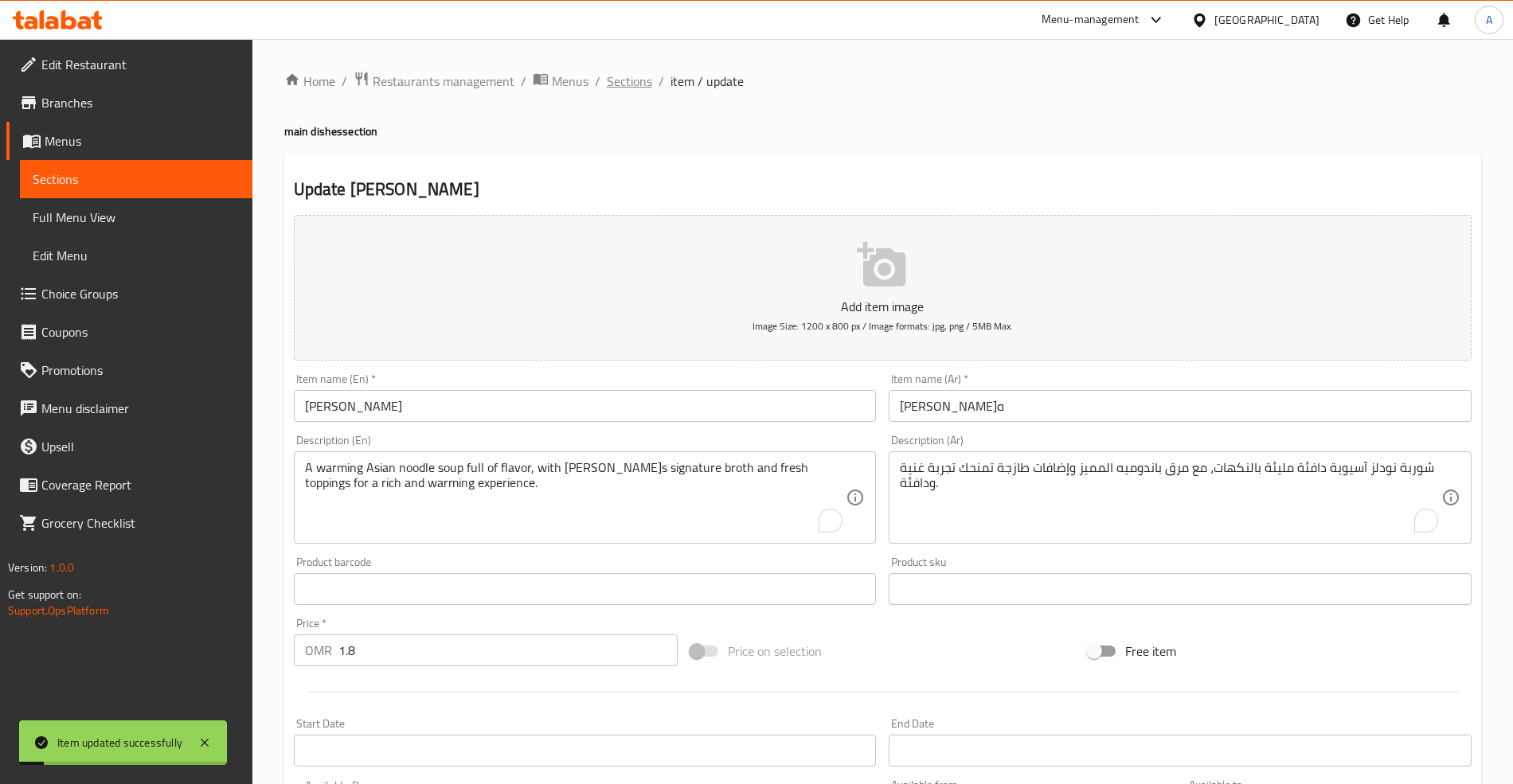
click at [637, 77] on span "Sections" at bounding box center [628, 81] width 45 height 19
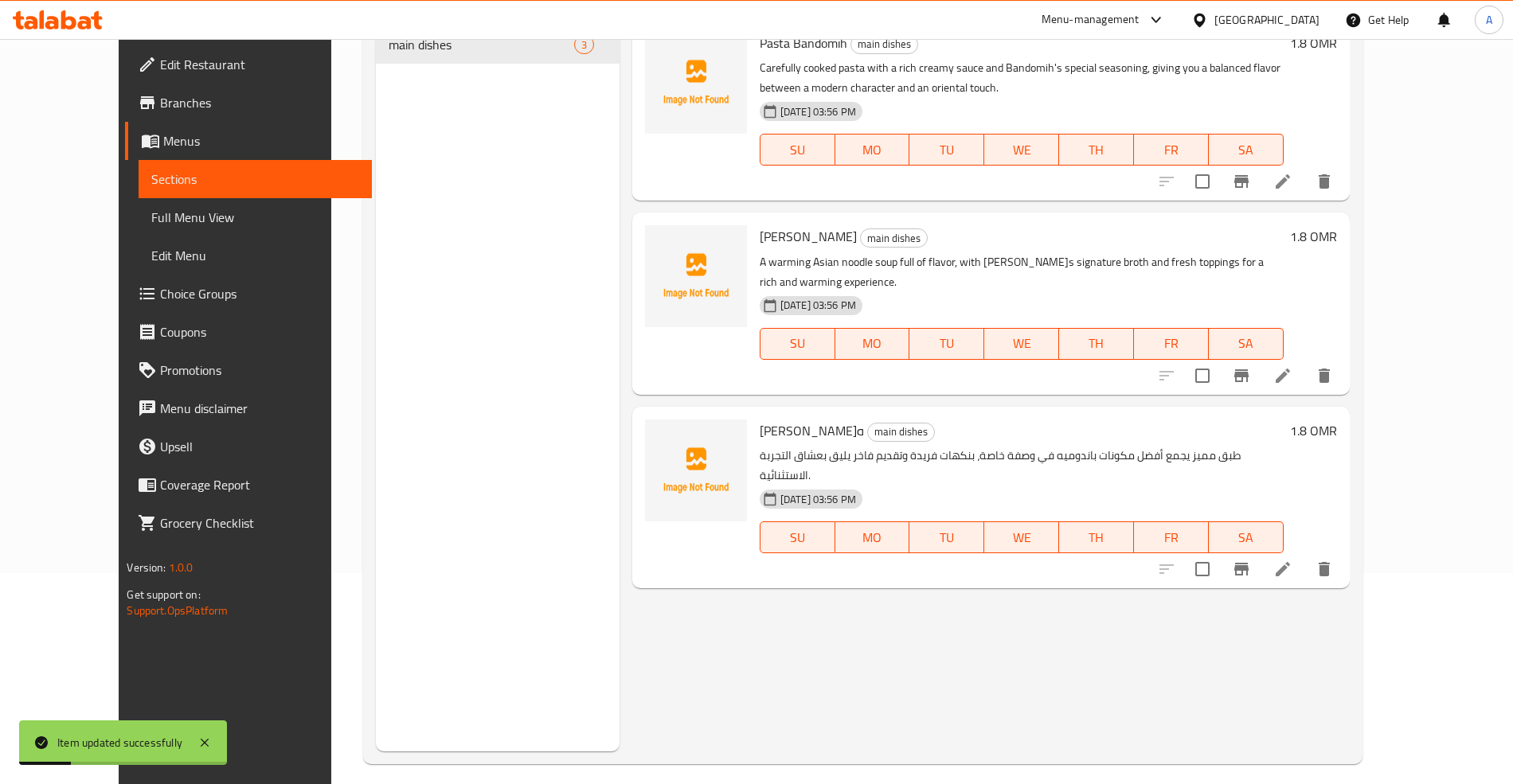
scroll to position [212, 0]
click at [1293, 559] on icon at bounding box center [1283, 569] width 19 height 19
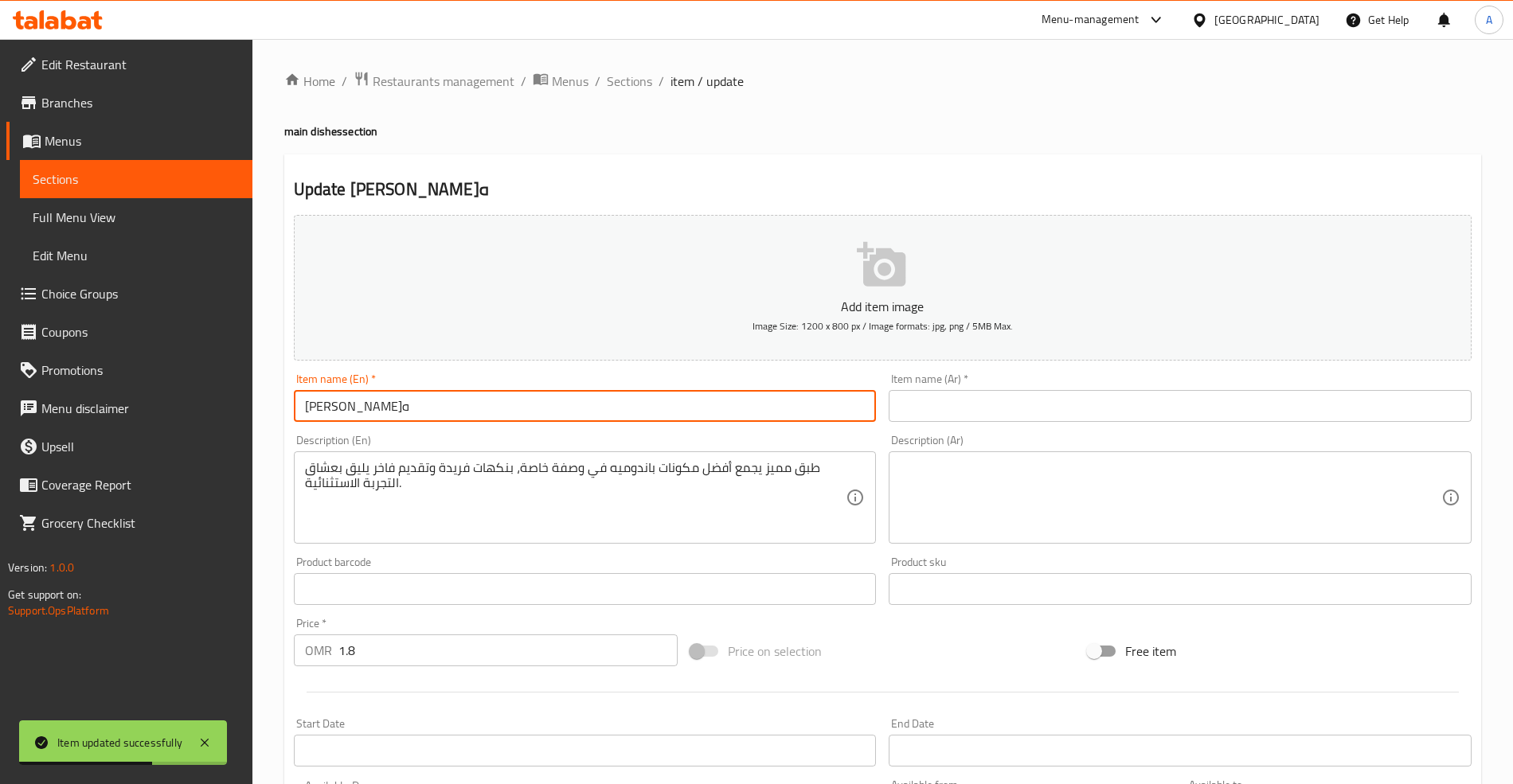
click at [396, 398] on input "[PERSON_NAME]ه" at bounding box center [585, 405] width 583 height 32
paste input "Special Bandomih"
type input "Special Bandomih"
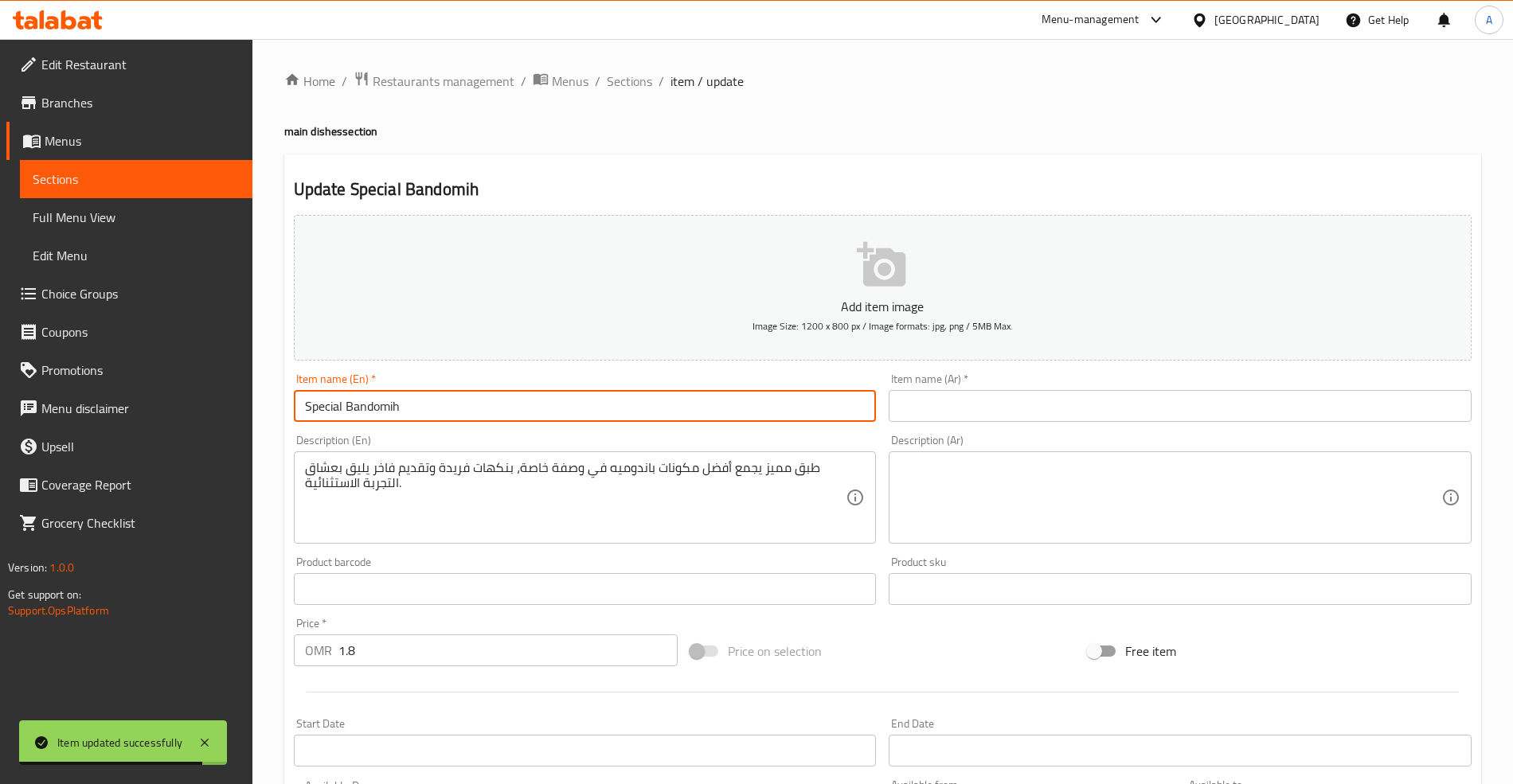
click at [987, 386] on div "Item name (Ar)   * Item name (Ar) *" at bounding box center [1180, 397] width 583 height 48
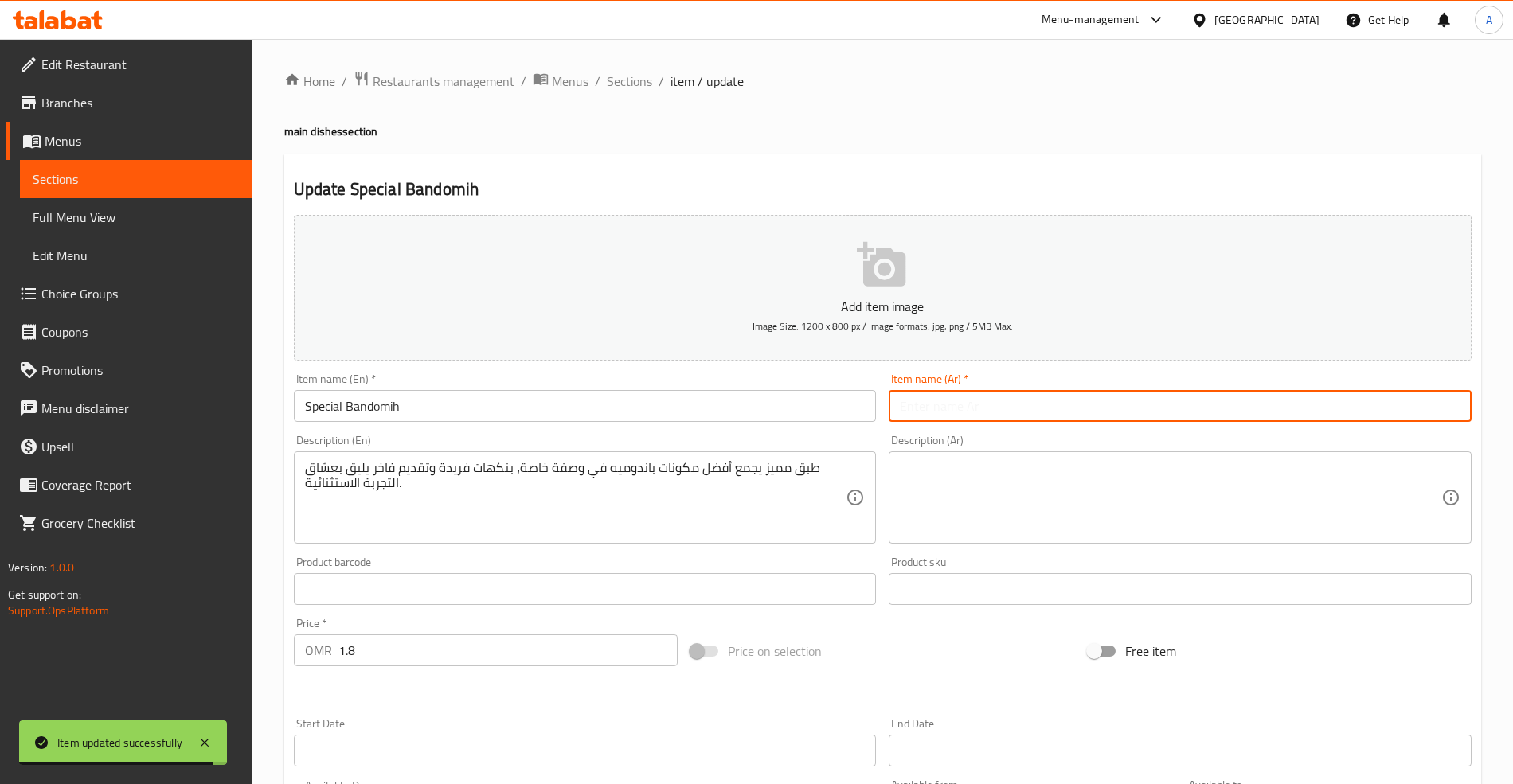
click at [976, 406] on input "text" at bounding box center [1180, 405] width 583 height 32
paste input "[PERSON_NAME]ه"
type input "[PERSON_NAME]ه"
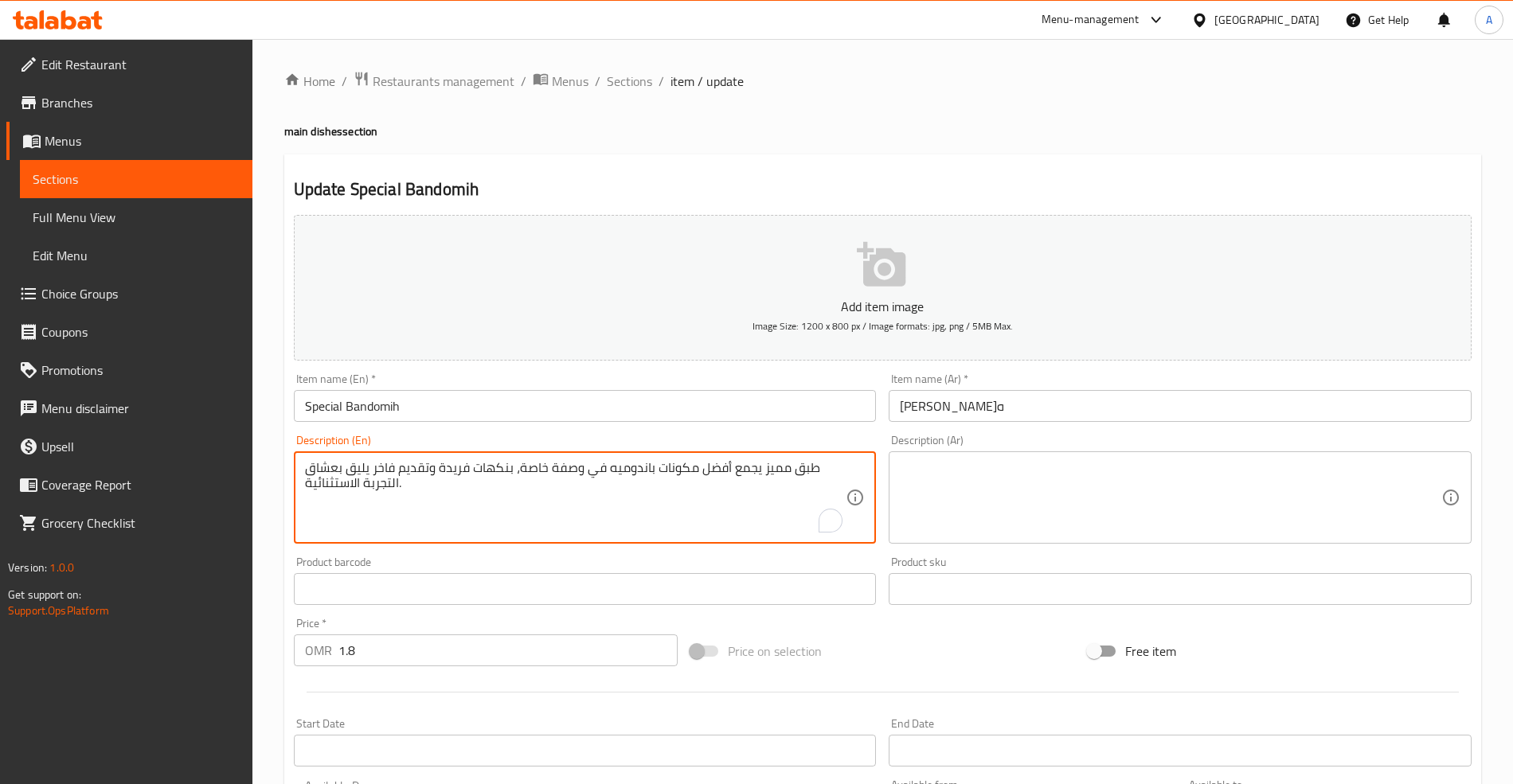
click at [478, 462] on textarea "طبق مميز يجمع أفضل مكونات باندوميه في وصفة خاصة، بنكهات فريدة وتقديم فاخر يليق …" at bounding box center [576, 497] width 542 height 76
paste textarea "A distinctive dish that combines the best ingredients of Bandomih in a special …"
type textarea "A distinctive dish that combines the best ingredients of Bandomih in a special …"
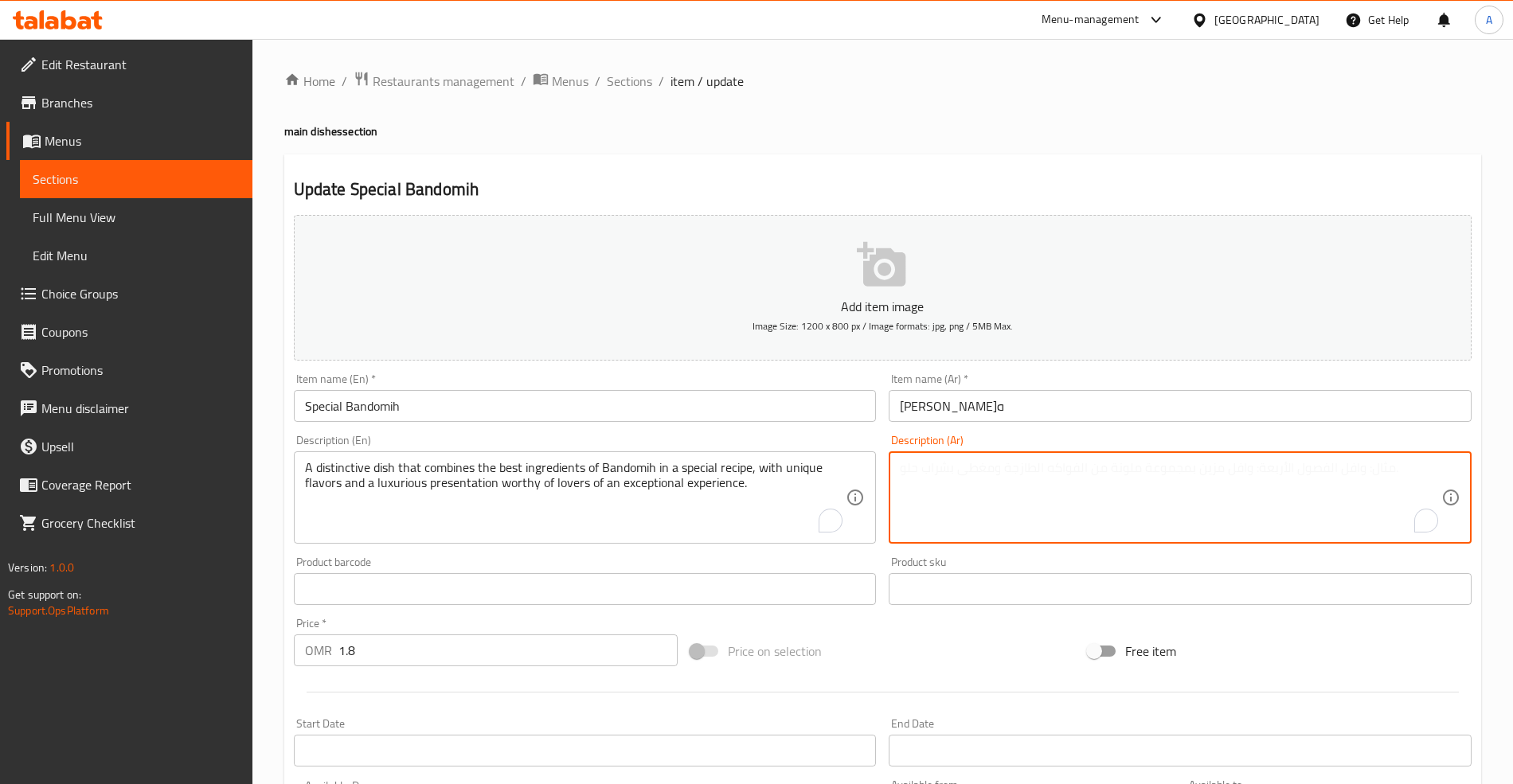
click at [1013, 459] on div "Description (Ar)" at bounding box center [1180, 497] width 583 height 92
click at [978, 488] on textarea "To enrich screen reader interactions, please activate Accessibility in Grammarl…" at bounding box center [1170, 497] width 542 height 76
paste textarea "طبق مميز يجمع أفضل مكونات باندوميه في وصفة خاصة، بنكهات فريدة وتقديم فاخر يليق …"
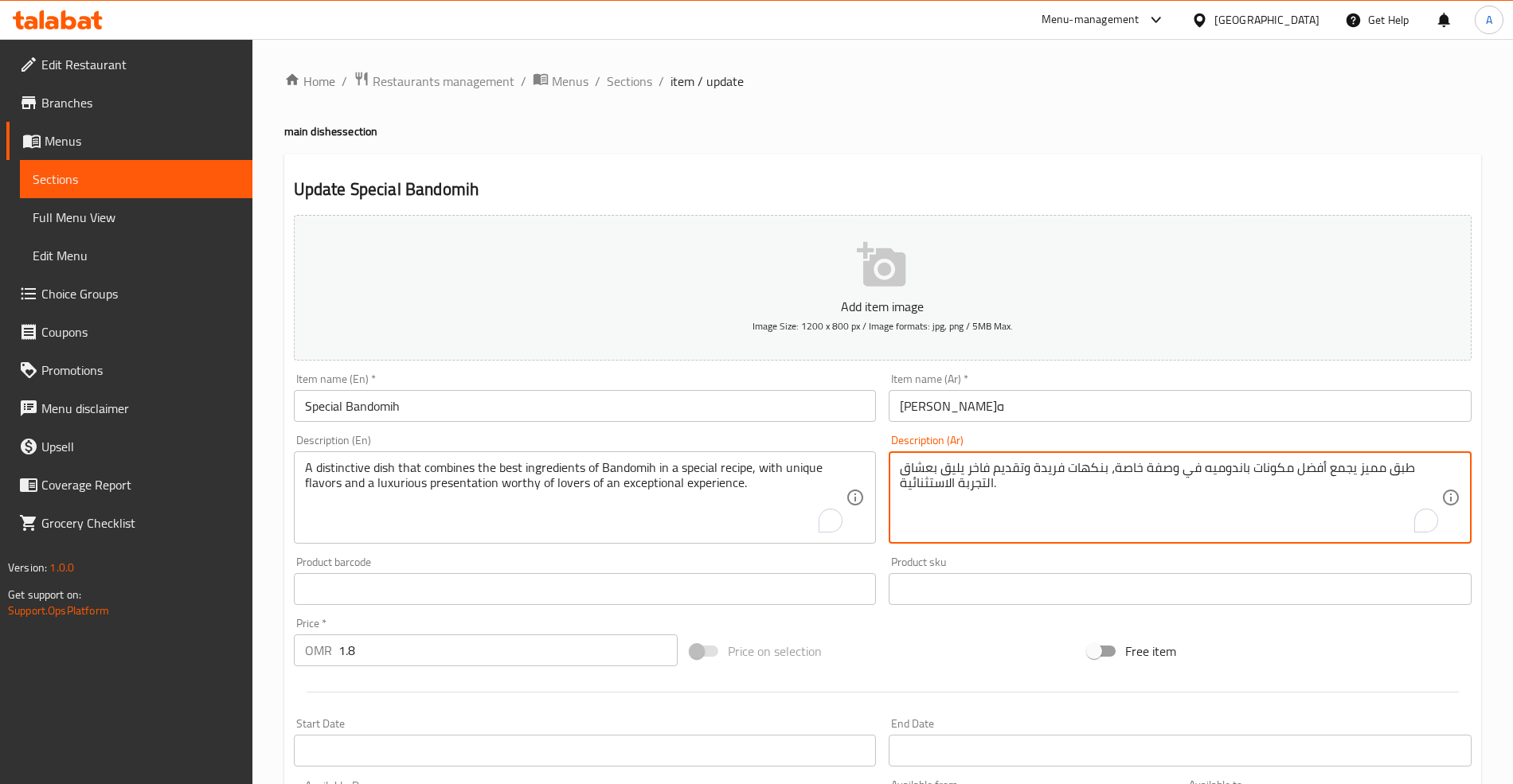
type textarea "طبق مميز يجمع أفضل مكونات باندوميه في وصفة خاصة، بنكهات فريدة وتقديم فاخر يليق …"
click at [880, 447] on div "Description (En) A distinctive dish that combines the best ingredients of Bando…" at bounding box center [585, 489] width 596 height 122
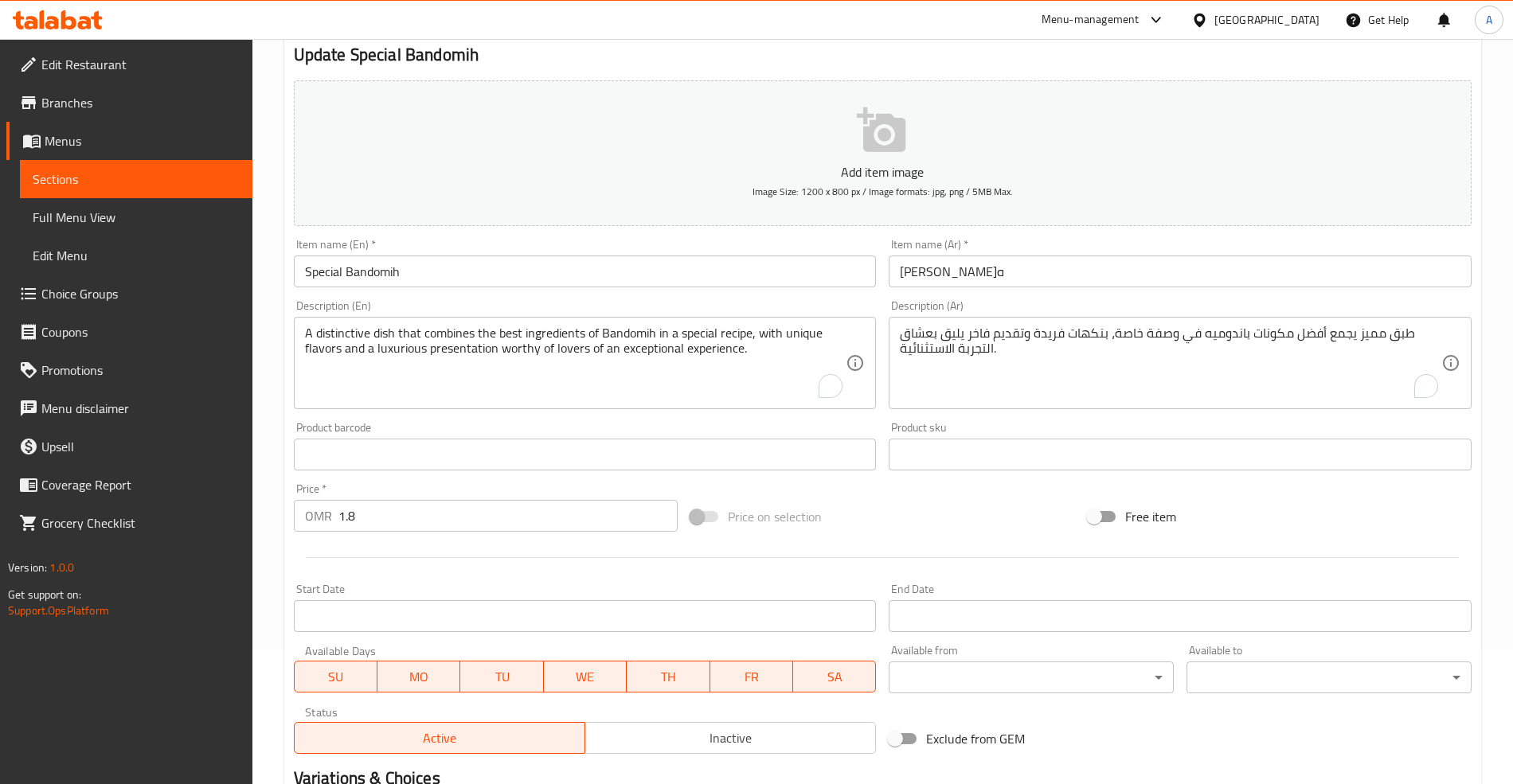
scroll to position [339, 0]
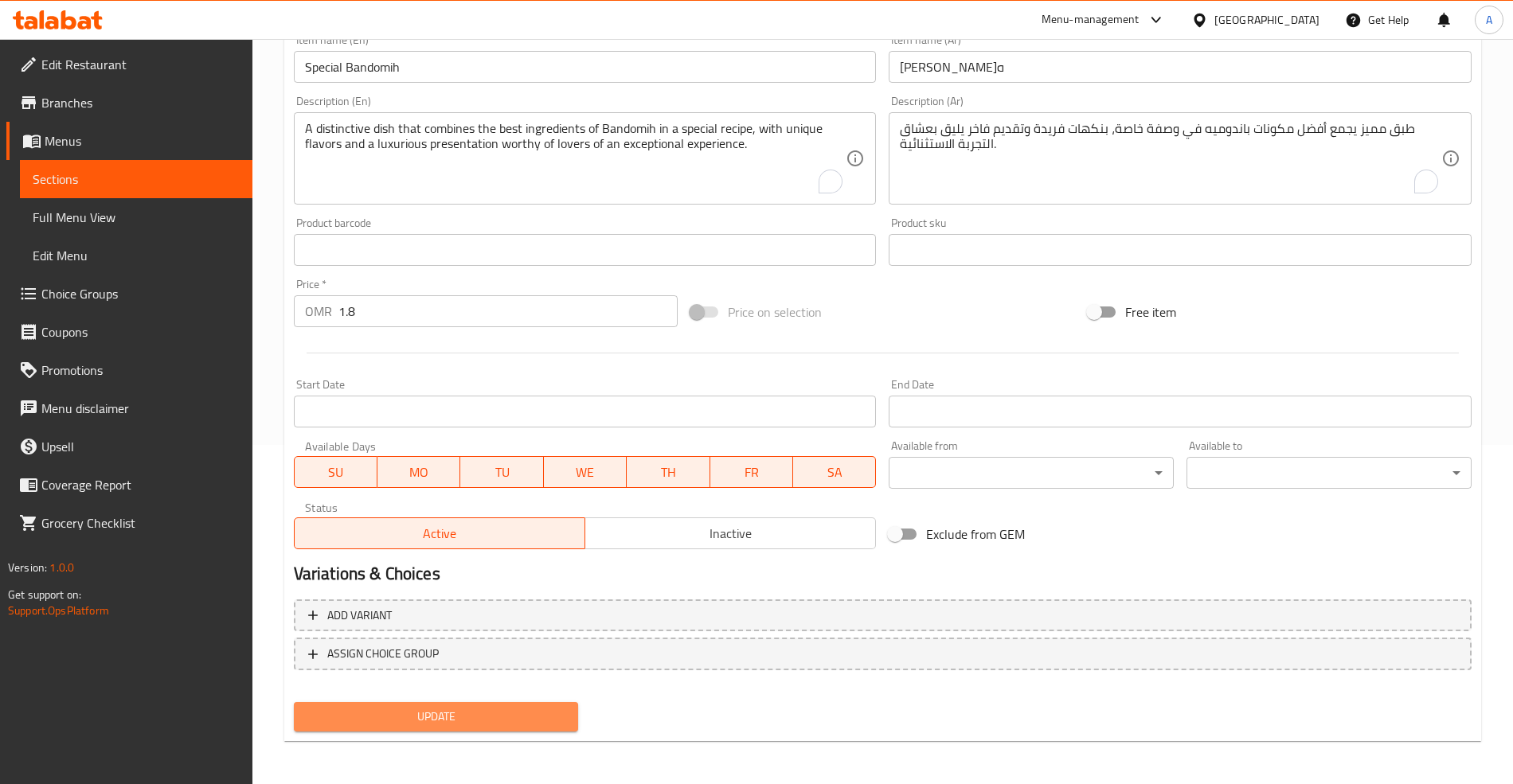
click at [494, 726] on button "Update" at bounding box center [436, 717] width 285 height 30
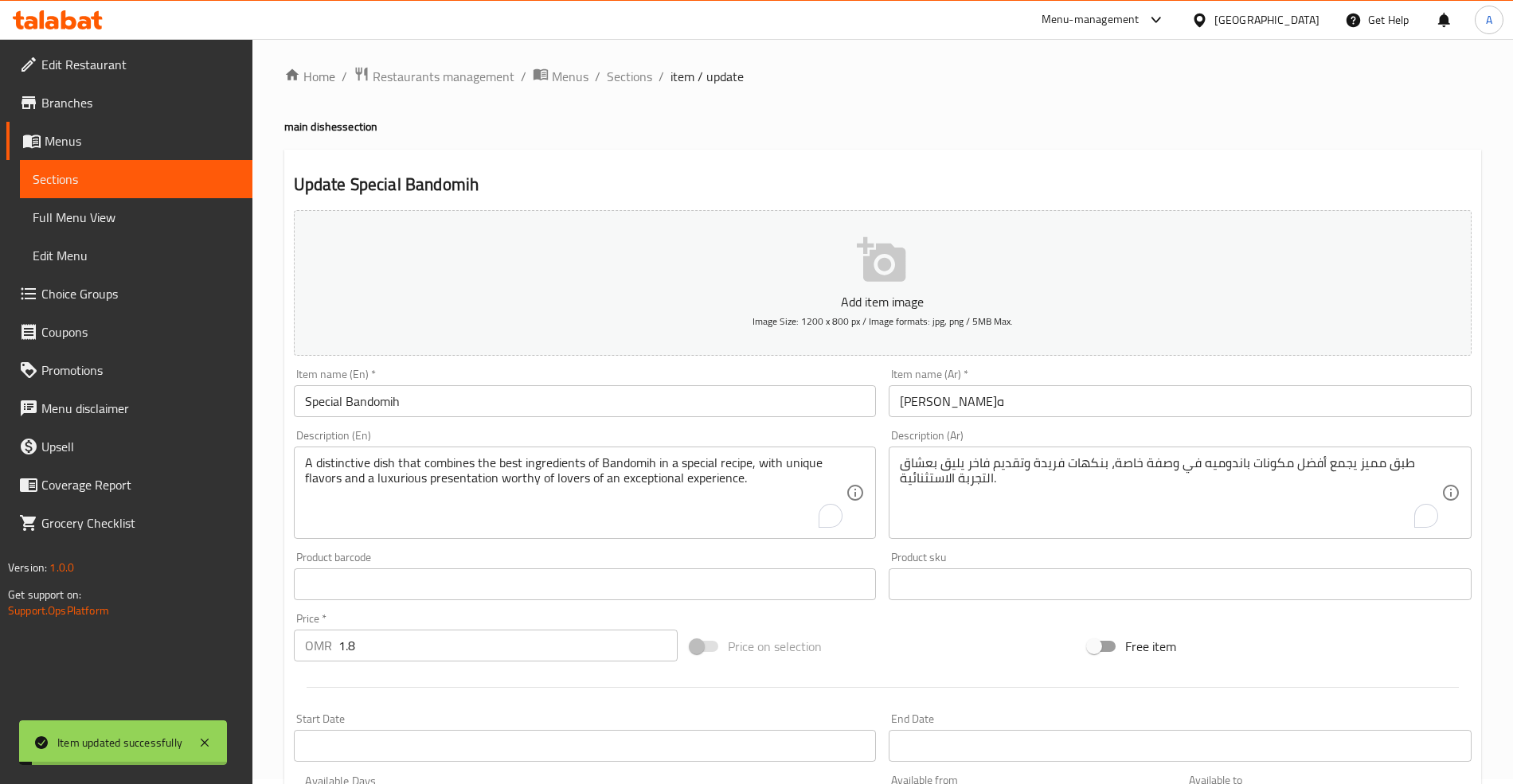
scroll to position [0, 0]
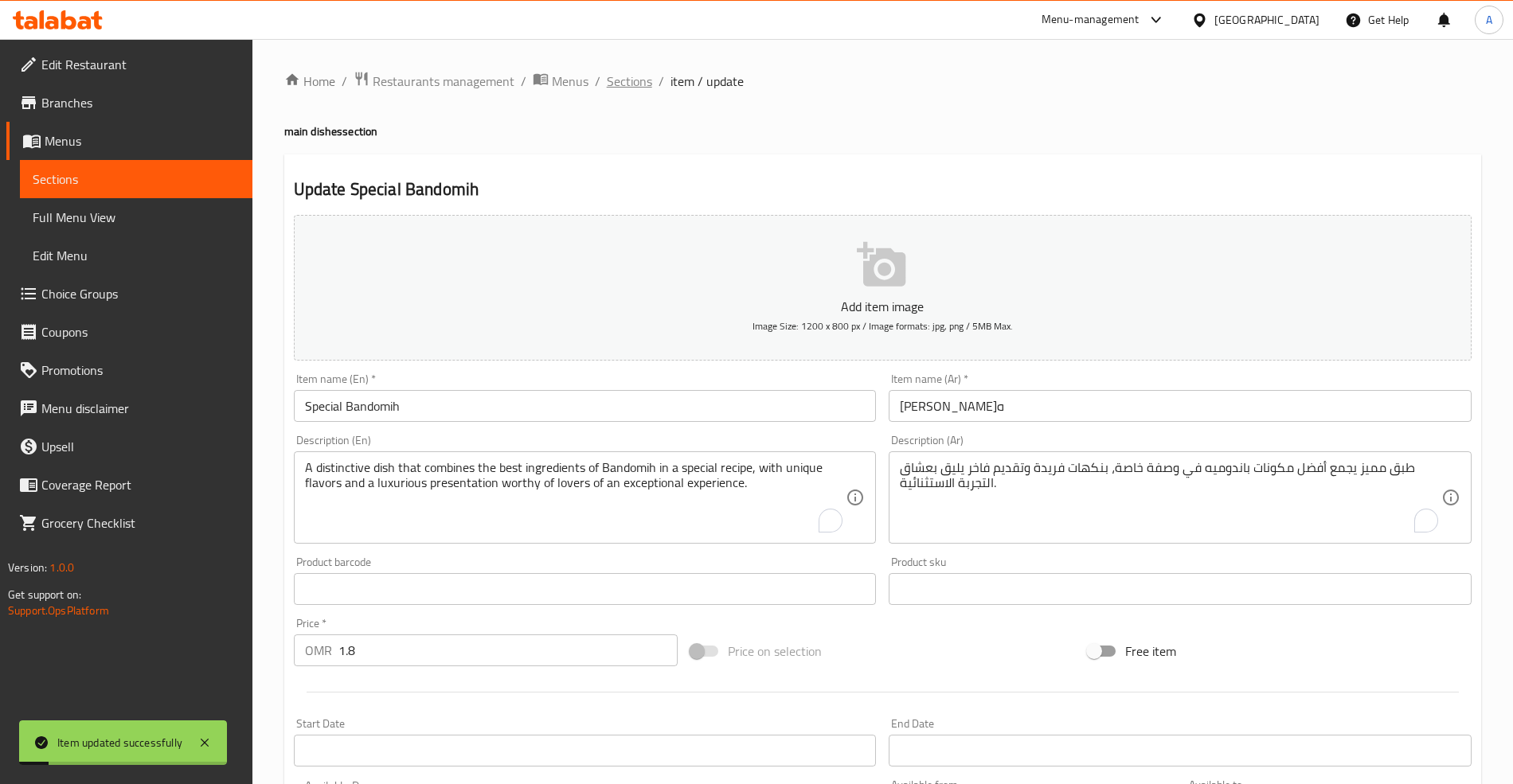
click at [630, 84] on span "Sections" at bounding box center [628, 81] width 45 height 19
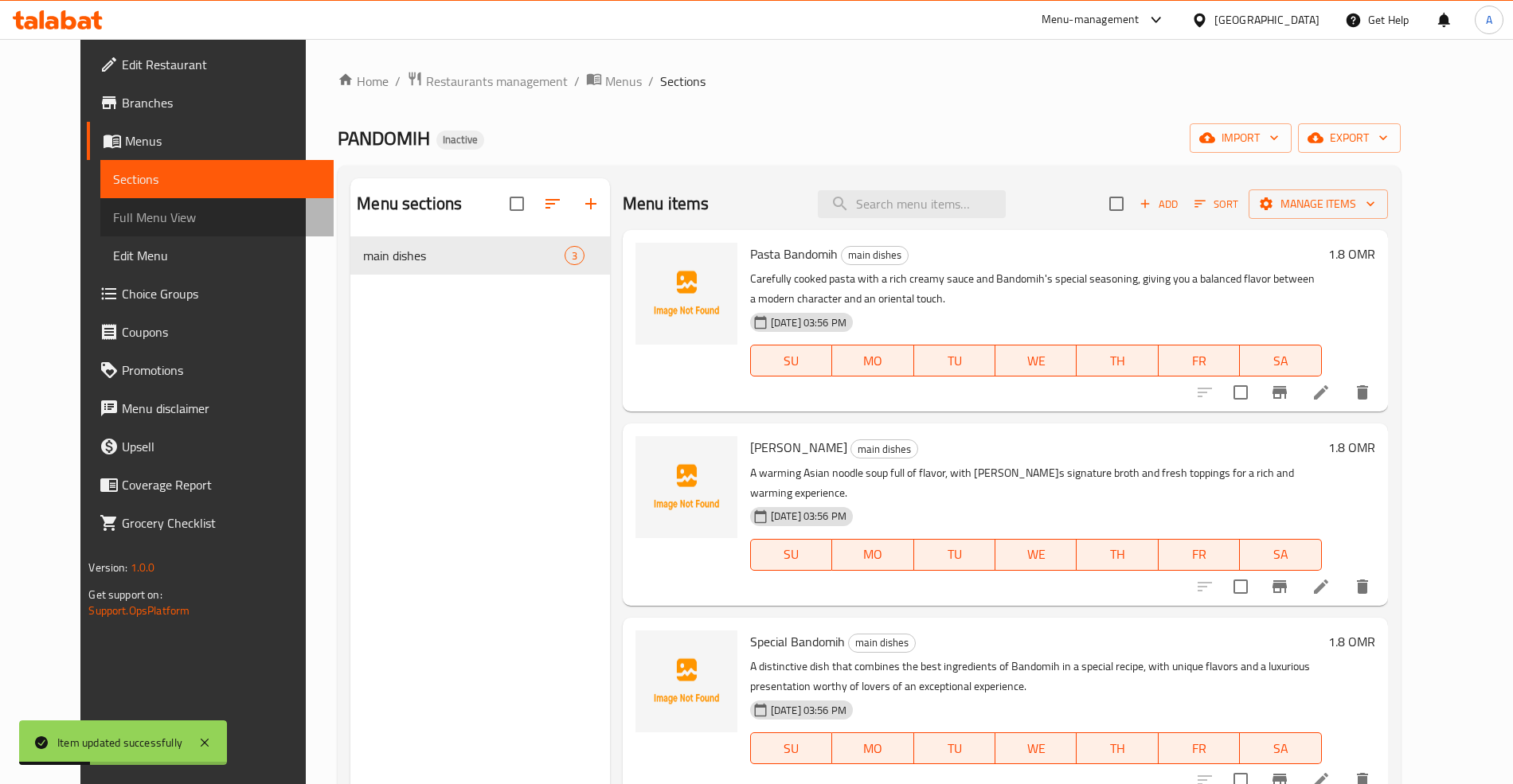
click at [182, 208] on span "Full Menu View" at bounding box center [216, 217] width 207 height 19
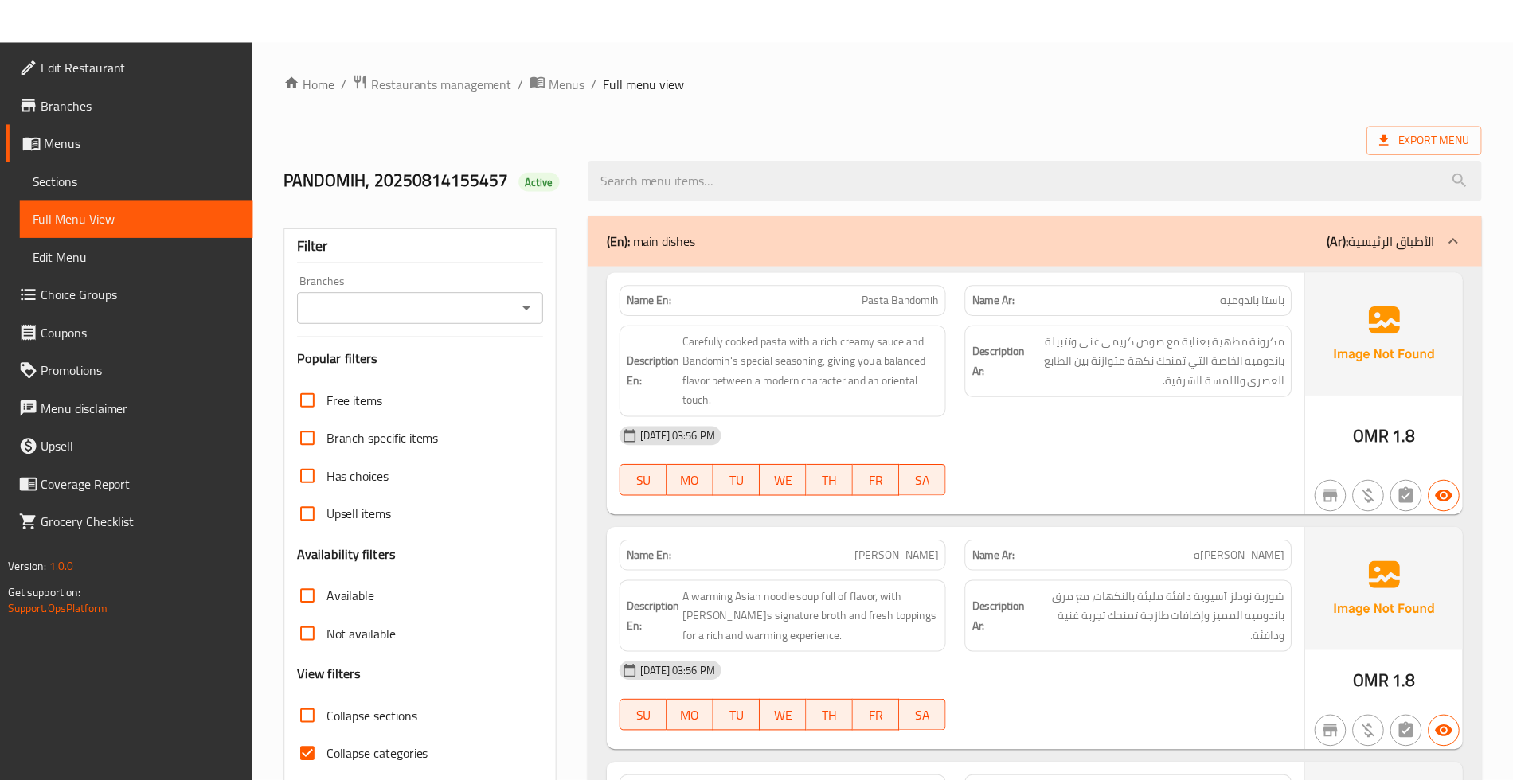
scroll to position [293, 0]
